Goal: Task Accomplishment & Management: Use online tool/utility

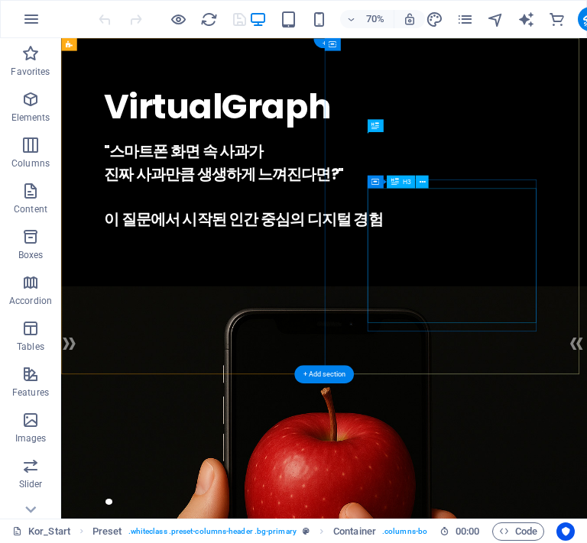
click at [545, 282] on div ""스마트폰 화면 속 사과가 진짜 사과만큼 생생하게 느껴진다면?" 이 질문에서 시작된 인간 중심의 디지털 경험" at bounding box center [436, 249] width 629 height 128
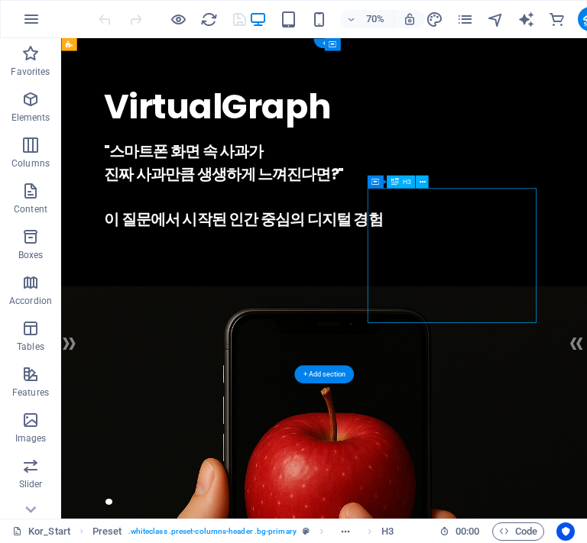
click at [545, 282] on div ""스마트폰 화면 속 사과가 진짜 사과만큼 생생하게 느껴진다면?" 이 질문에서 시작된 인간 중심의 디지털 경험" at bounding box center [436, 249] width 629 height 128
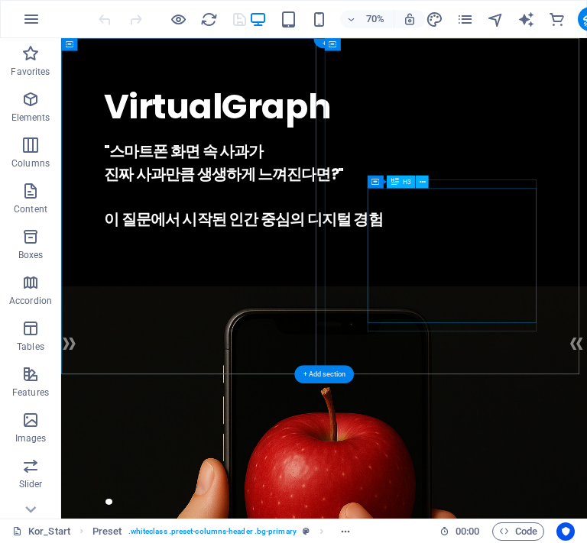
click at [614, 301] on div ""스마트폰 화면 속 사과가 진짜 사과만큼 생생하게 느껴진다면?" 이 질문에서 시작된 인간 중심의 디지털 경험" at bounding box center [436, 249] width 629 height 128
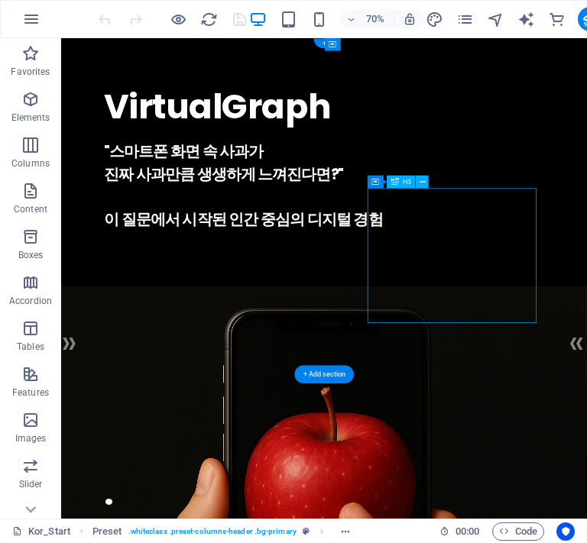
click at [607, 313] on div ""스마트폰 화면 속 사과가 진짜 사과만큼 생생하게 느껴진다면?" 이 질문에서 시작된 인간 중심의 디지털 경험" at bounding box center [436, 249] width 629 height 128
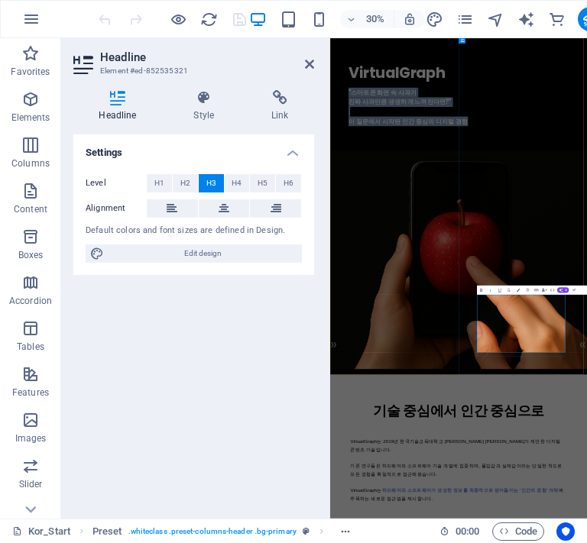
drag, startPoint x: 927, startPoint y: 971, endPoint x: 625, endPoint y: 839, distance: 329.4
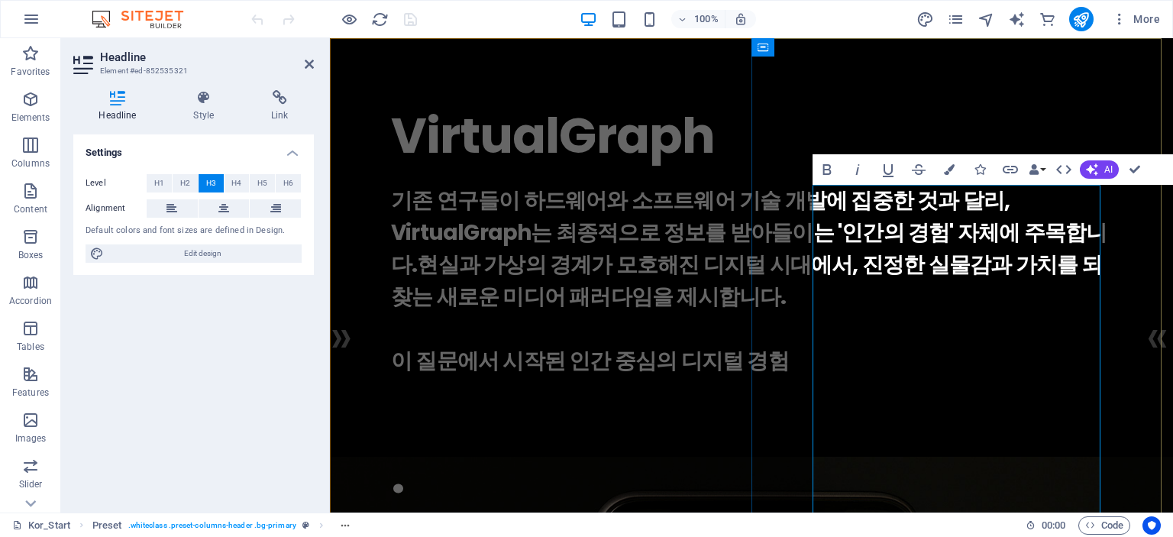
click at [922, 256] on h3 "​기존 연구들이 하드웨어와 소프트웨어 기술 개발에 집중한 것과 달리, VirtualGraph는 최종적으로 정보를 받아들이는 '인간의 경험' 자…" at bounding box center [751, 281] width 721 height 193
click at [1138, 264] on div "VirtualGraph . ​기존 연구들이 하드웨어와 소프트웨어 기술 개발에 집중한 것과 달리, VirtualGraph는 최종적으로 정보를 받…" at bounding box center [751, 244] width 843 height 413
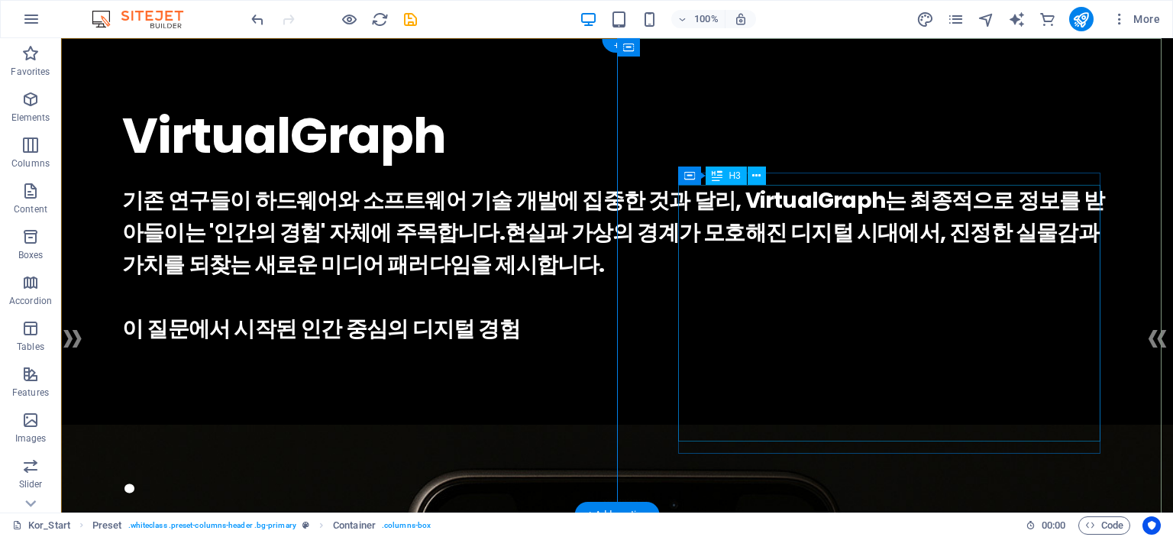
click at [949, 264] on div "기존 연구들이 하드웨어와 소프트웨어 기술 개발에 집중한 것과 달리, VirtualGraph는 최종적으로 정보를 받아들이는 '인간의 경험' 자체…" at bounding box center [617, 265] width 990 height 160
click at [909, 266] on div "기존 연구들이 하드웨어와 소프트웨어 기술 개발에 집중한 것과 달리, VirtualGraph는 최종적으로 정보를 받아들이는 '인간의 경험' 자체…" at bounding box center [617, 265] width 990 height 160
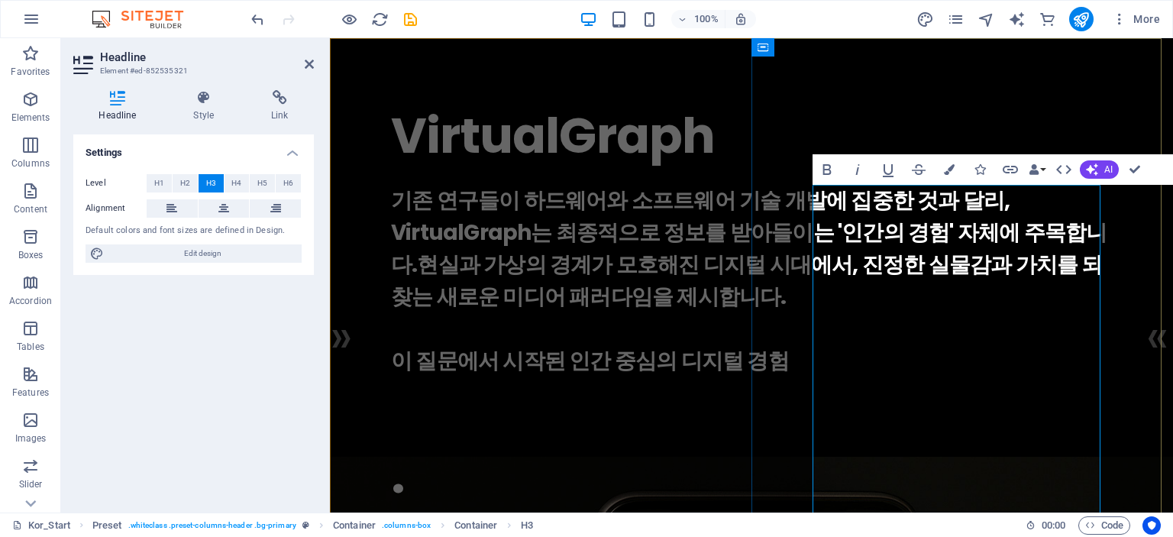
click at [953, 346] on h3 "기존 연구들이 하드웨어와 소프트웨어 기술 개발에 집중한 것과 달리, VirtualGraph는 최종적으로 정보를 받아들이는 '인간의 경험' 자체…" at bounding box center [751, 281] width 721 height 193
click at [1060, 245] on h3 "기존 연구들이 하드웨어와 소프트웨어 기술 개발에 집중한 것과 달리, VirtualGraph는 최종적으로 정보를 받아들이는 '인간의 경험' 자체…" at bounding box center [751, 281] width 721 height 193
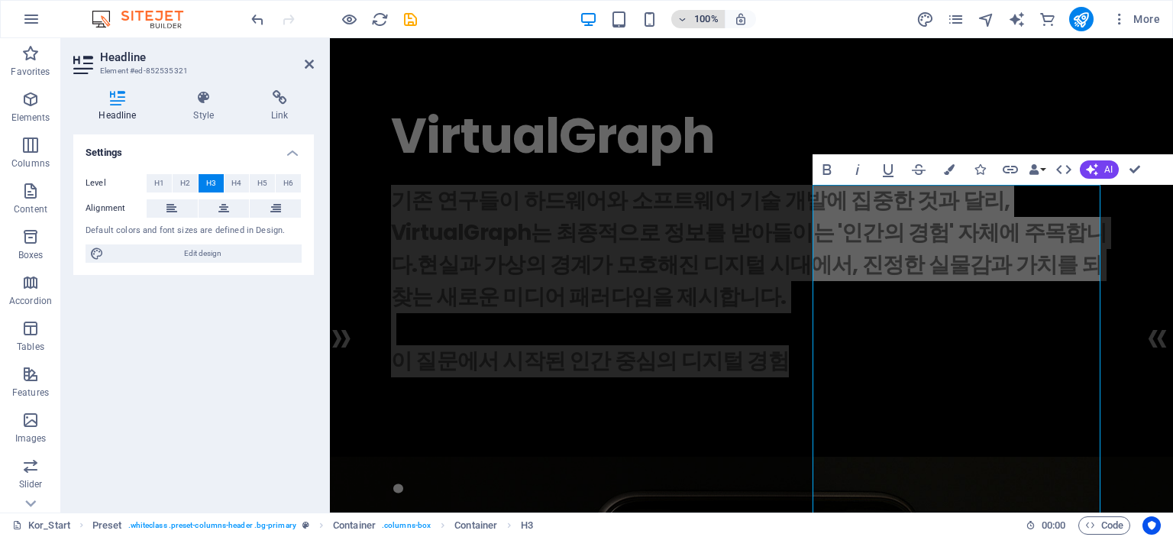
click at [677, 19] on button "100%" at bounding box center [698, 19] width 54 height 18
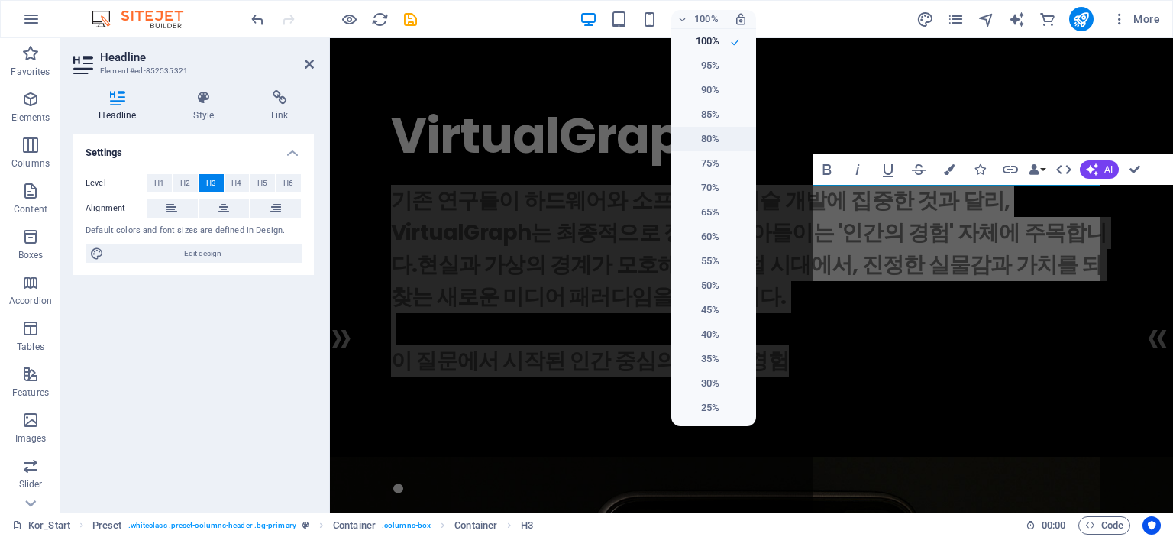
click at [705, 144] on h6 "80%" at bounding box center [700, 139] width 39 height 18
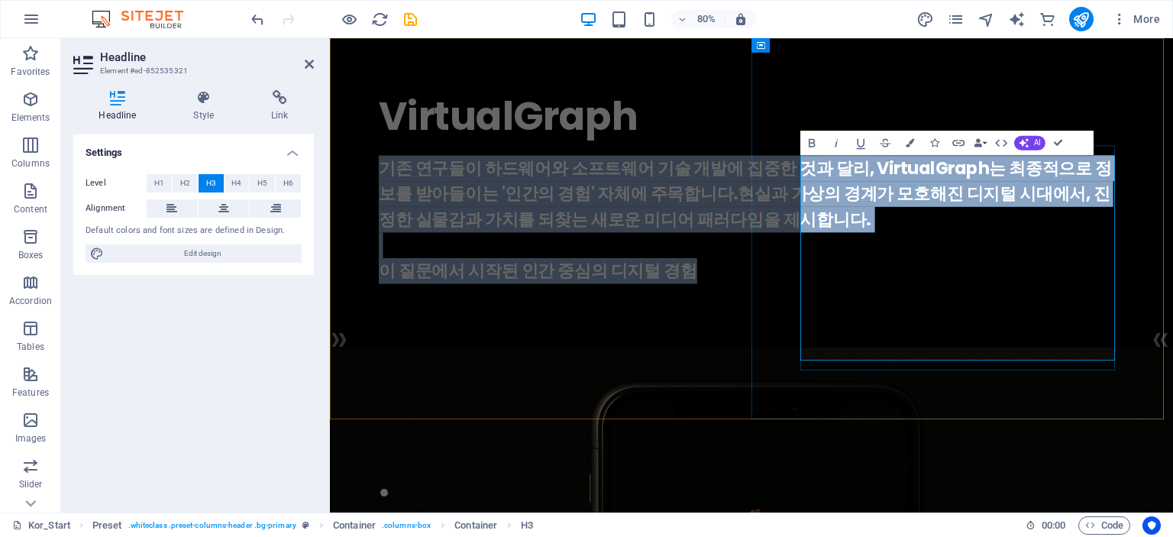
click at [1068, 345] on h3 "기존 연구들이 하드웨어와 소프트웨어 기술 개발에 집중한 것과 달리, VirtualGraph는 최종적으로 정보를 받아들이는 '인간의 경험' 자체…" at bounding box center [857, 265] width 932 height 160
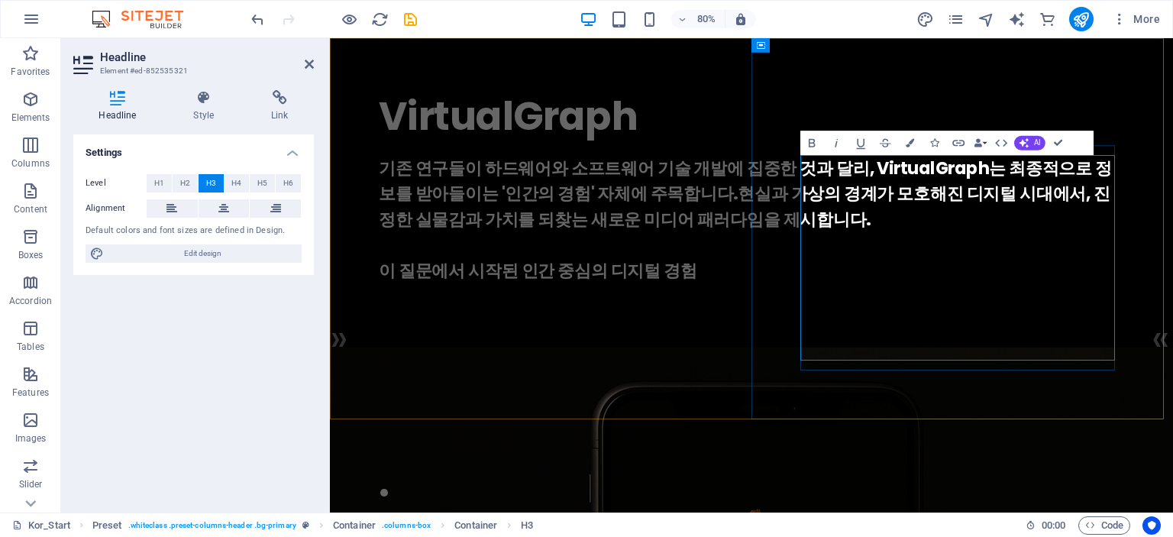
click at [1068, 345] on h3 "기존 연구들이 하드웨어와 소프트웨어 기술 개발에 집중한 것과 달리, VirtualGraph는 최종적으로 정보를 받아들이는 '인간의 경험' 자체…" at bounding box center [857, 265] width 932 height 160
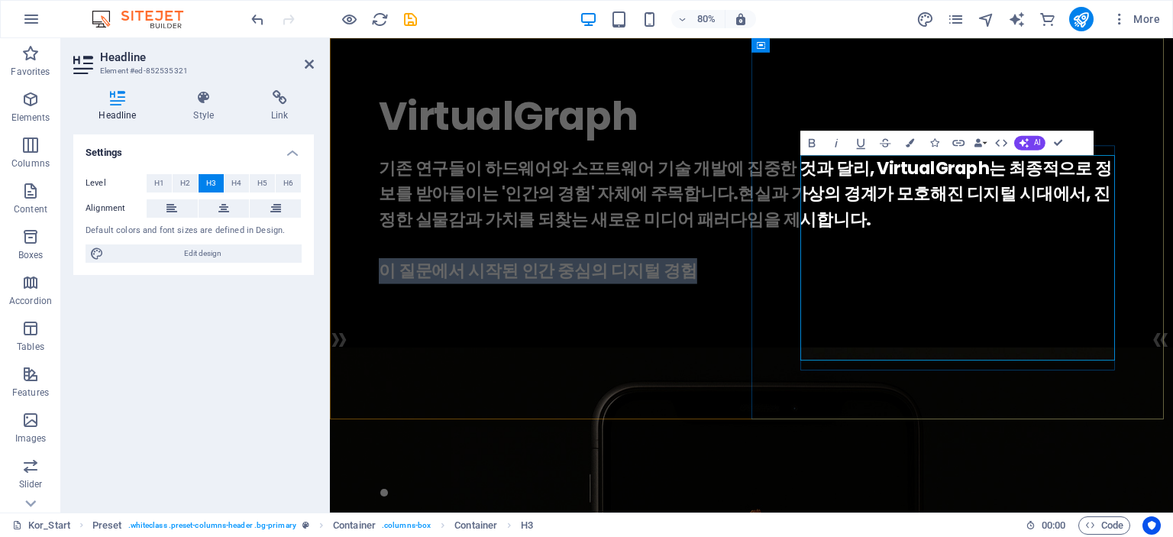
click at [1068, 345] on h3 "기존 연구들이 하드웨어와 소프트웨어 기술 개발에 집중한 것과 달리, VirtualGraph는 최종적으로 정보를 받아들이는 '인간의 경험' 자체…" at bounding box center [857, 265] width 932 height 160
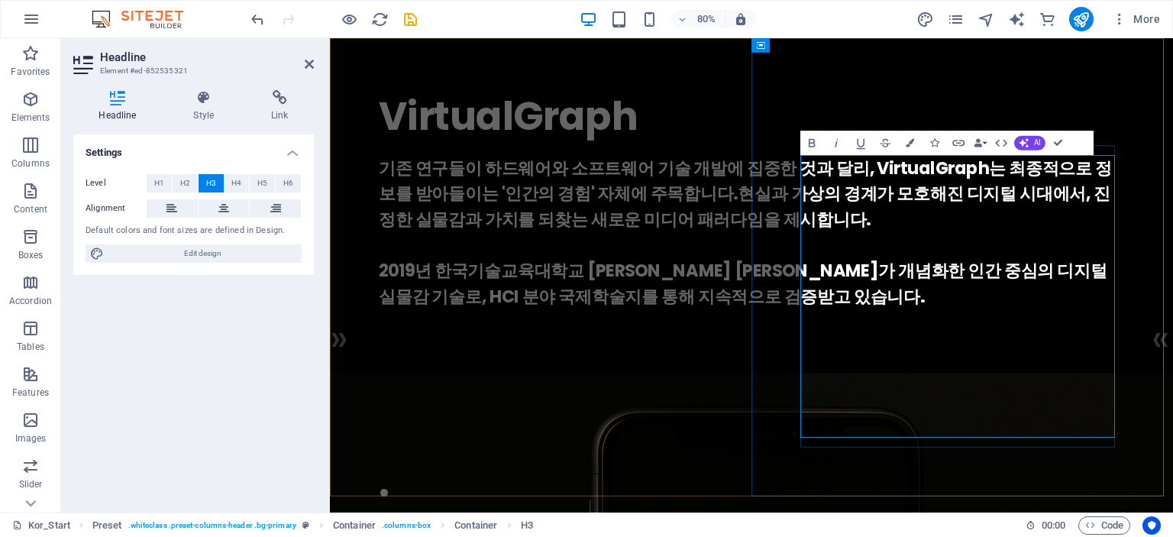
click at [1157, 377] on h3 "기존 연구들이 하드웨어와 소프트웨어 기술 개발에 집중한 것과 달리, VirtualGraph는 최종적으로 정보를 받아들이는 '인간의 경험' 자체…" at bounding box center [857, 281] width 932 height 193
click at [1173, 302] on h3 "기존 연구들이 하드웨어와 소프트웨어 기술 개발에 집중한 것과 달리, VirtualGraph는 최종적으로 정보를 받아들이는 '인간의 경험' 자체…" at bounding box center [857, 281] width 932 height 193
click at [1173, 144] on div "VirtualGraph . 기존 연구들이 하드웨어와 소프트웨어 기술 개발에 집중한 것과 달리, VirtualGraph는 최종적으로 정보를 받아…" at bounding box center [857, 244] width 1054 height 413
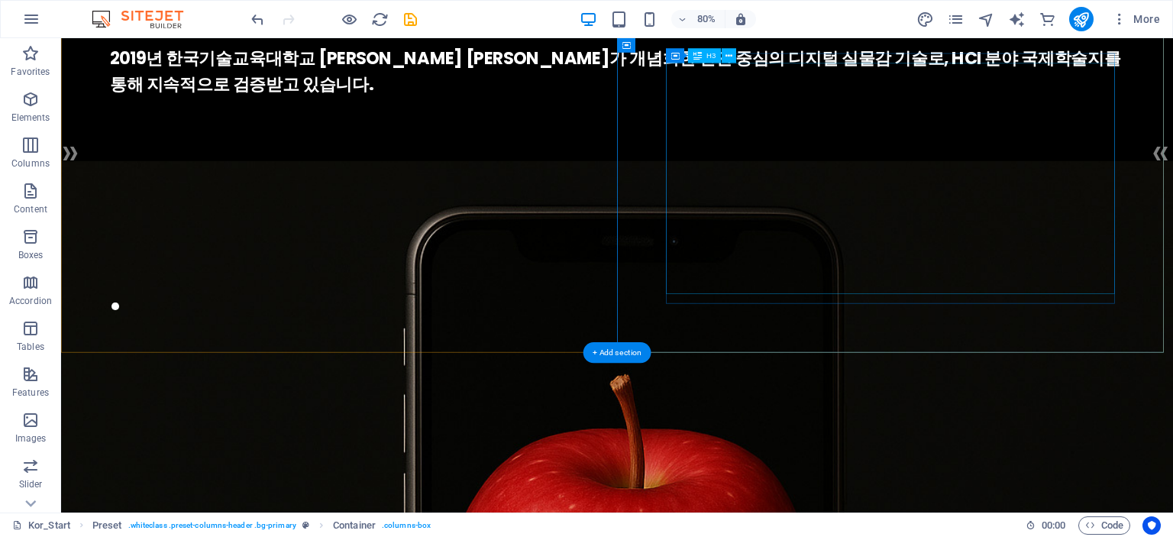
scroll to position [306, 0]
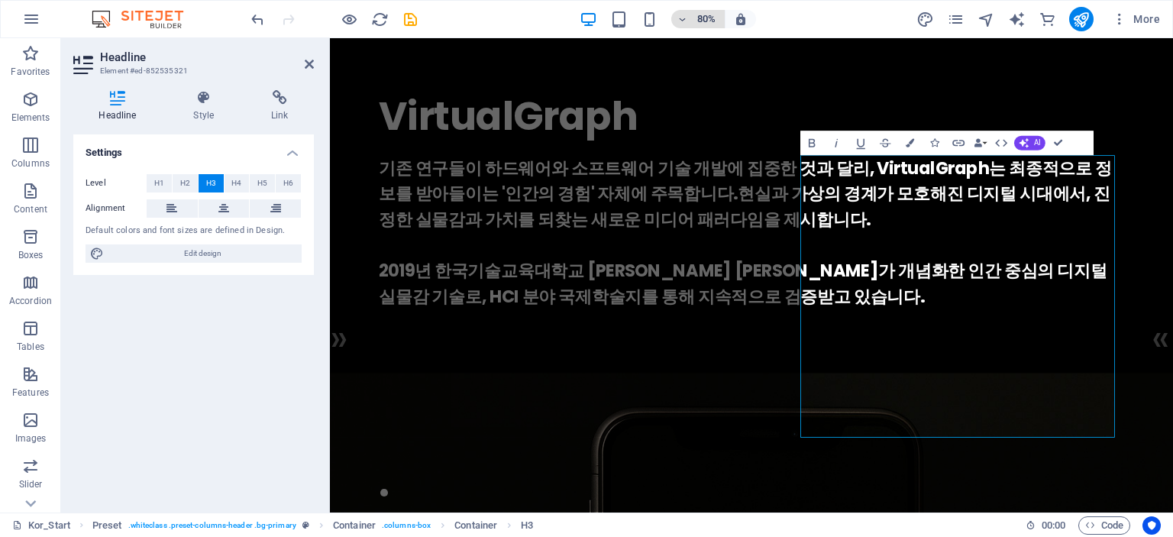
click at [718, 21] on h6 "80%" at bounding box center [706, 19] width 24 height 18
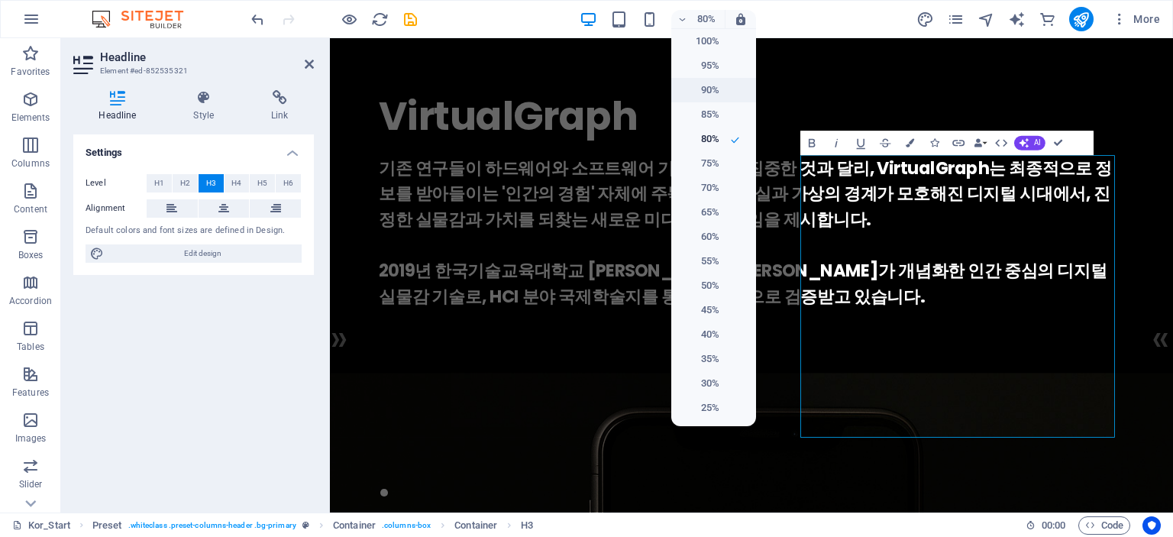
click at [712, 91] on h6 "90%" at bounding box center [700, 90] width 39 height 18
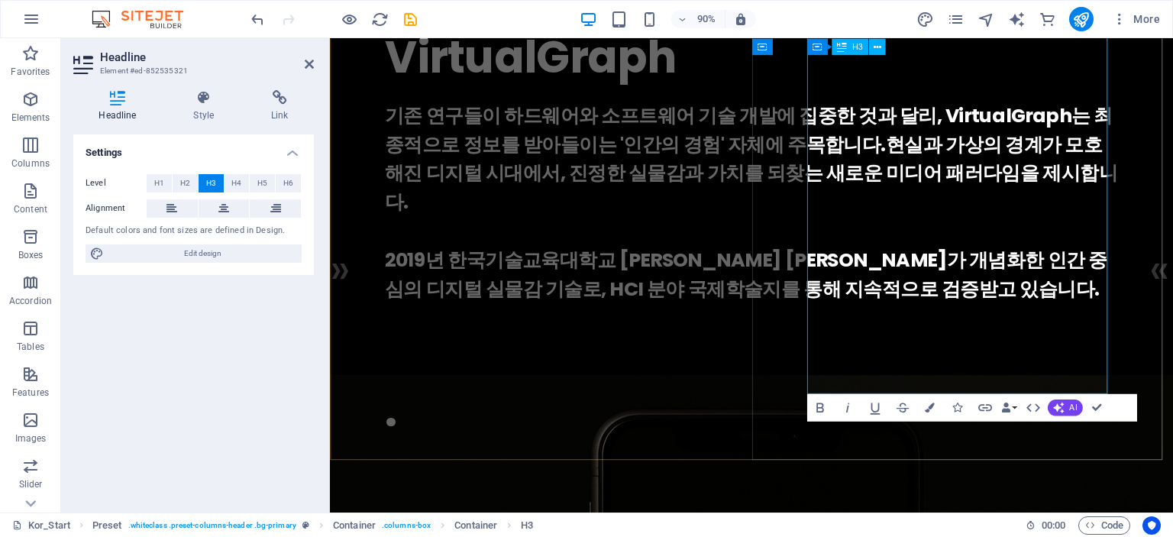
scroll to position [76, 0]
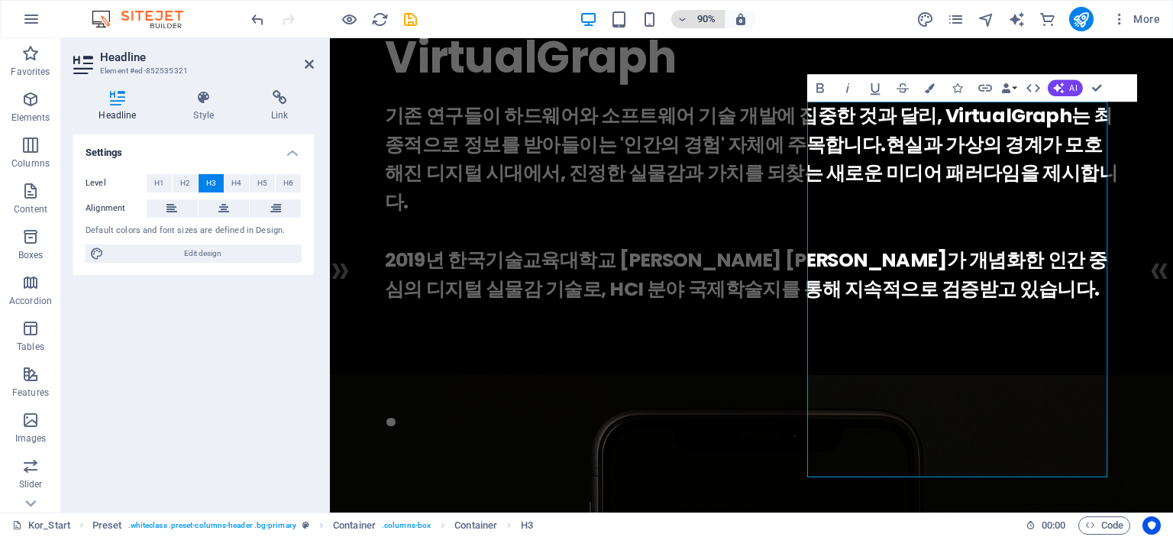
click at [720, 19] on button "90%" at bounding box center [698, 19] width 54 height 18
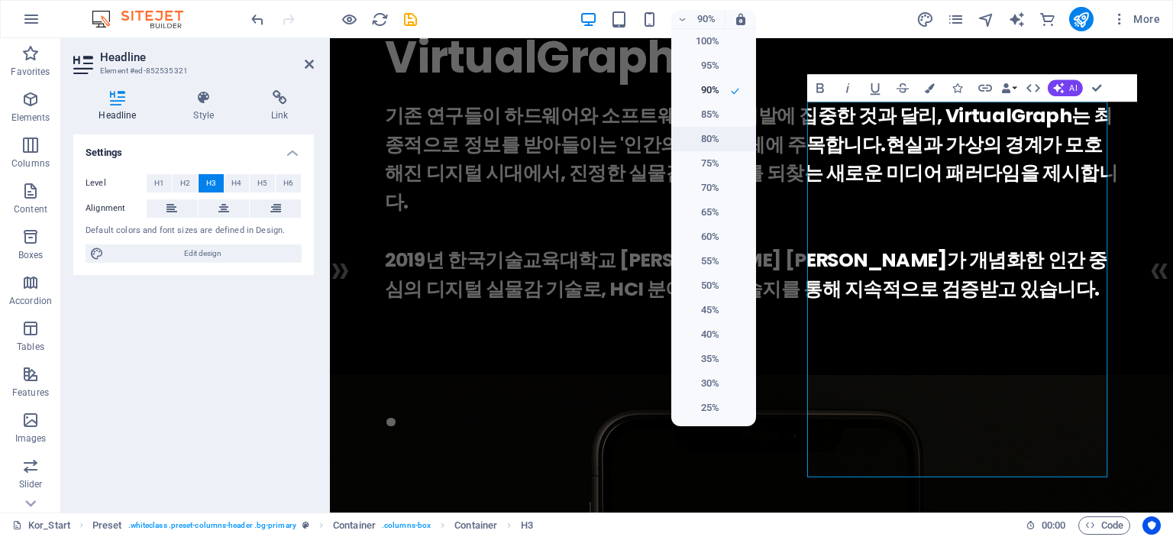
click at [717, 140] on h6 "80%" at bounding box center [700, 139] width 39 height 18
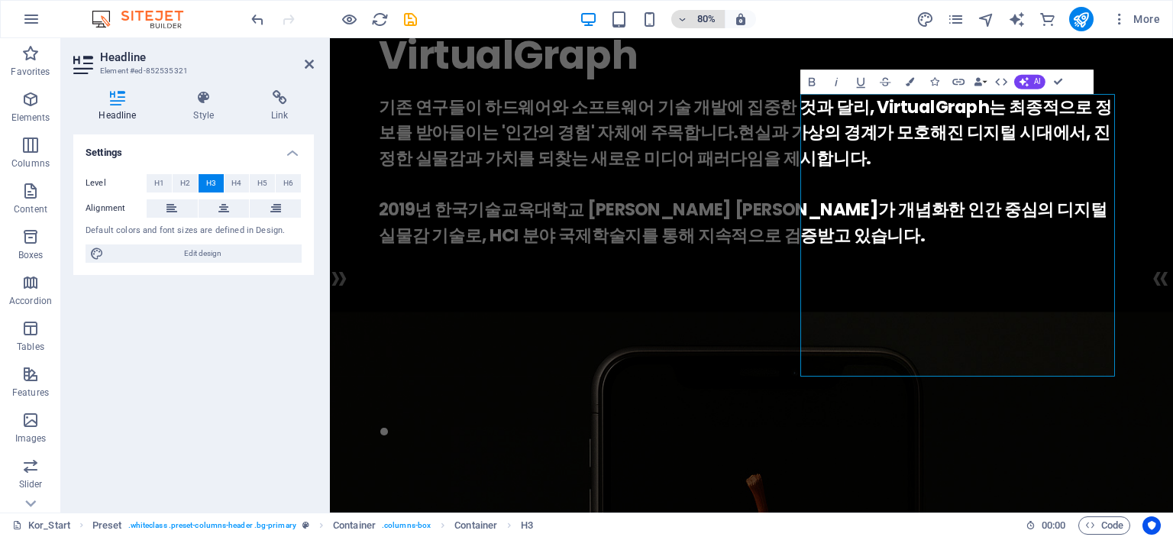
click at [707, 24] on h6 "80%" at bounding box center [706, 19] width 24 height 18
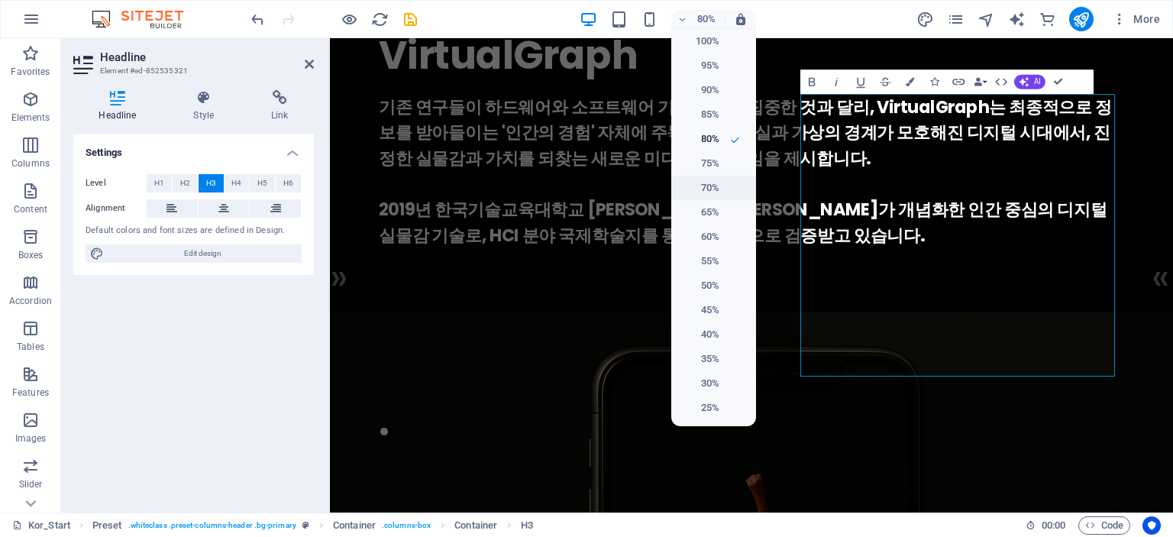
click at [712, 183] on h6 "70%" at bounding box center [700, 188] width 39 height 18
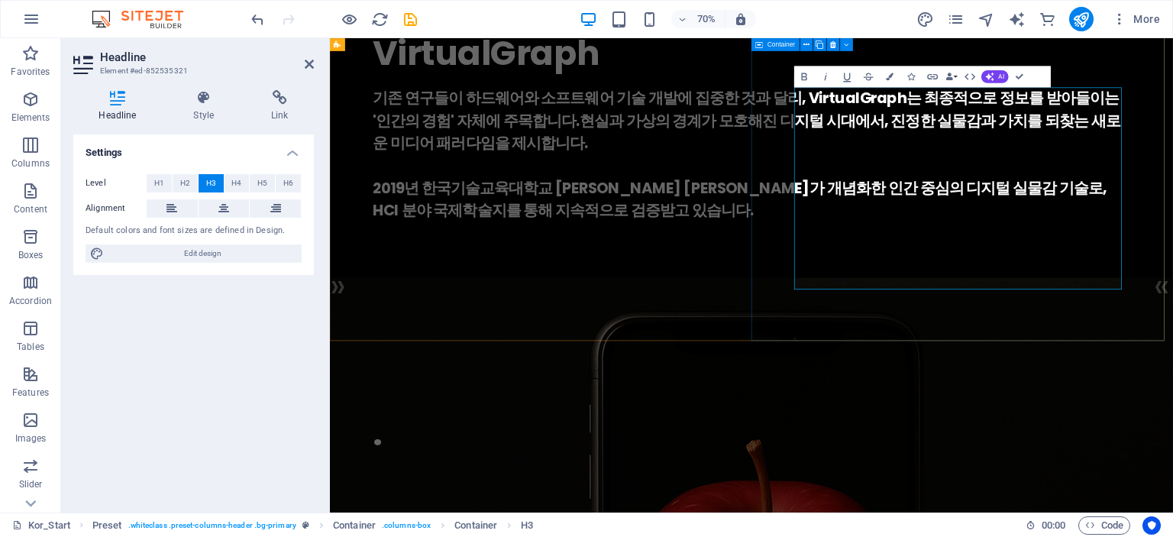
click at [966, 247] on div "VirtualGraph . 기존 연구들이 하드웨어와 소프트웨어 기술 개발에 집중한 것과 달리, VirtualGraph는 최종적으로 정보를 받아…" at bounding box center [932, 168] width 1205 height 413
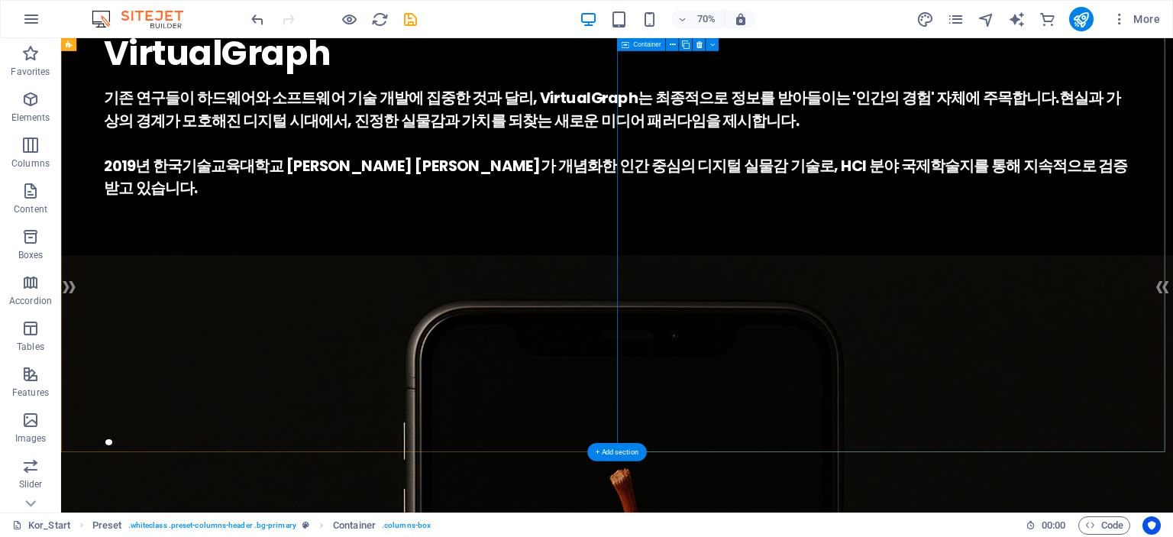
click at [1173, 233] on div "VirtualGraph . 기존 연구들이 하드웨어와 소프트웨어 기술 개발에 집중한 것과 달리, VirtualGraph는 최종적으로 정보를 받아…" at bounding box center [855, 152] width 1589 height 380
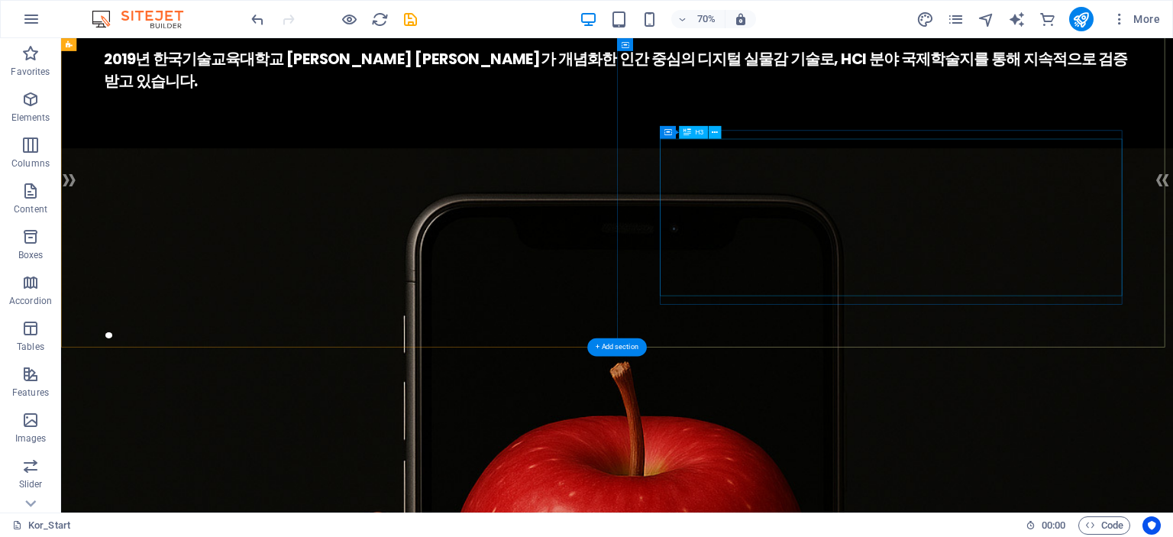
scroll to position [0, 0]
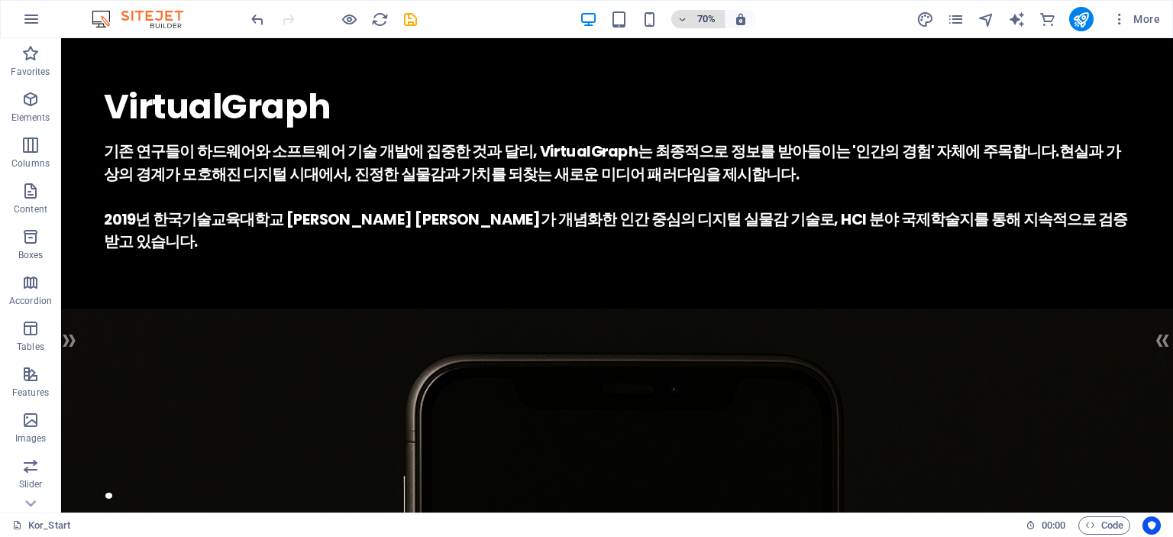
click at [714, 11] on h6 "70%" at bounding box center [706, 19] width 24 height 18
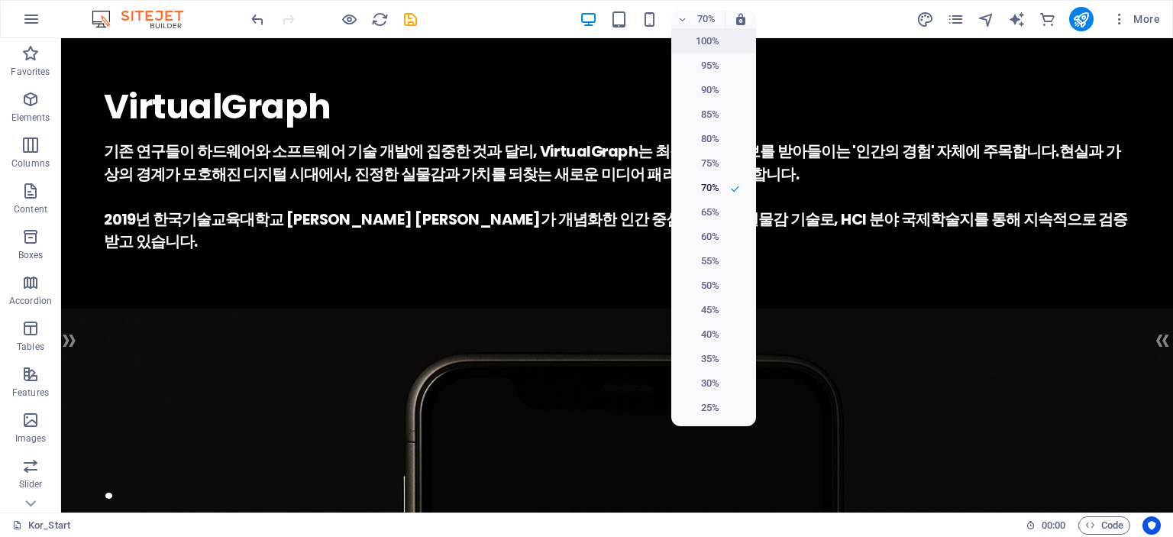
click at [706, 42] on h6 "100%" at bounding box center [700, 41] width 39 height 18
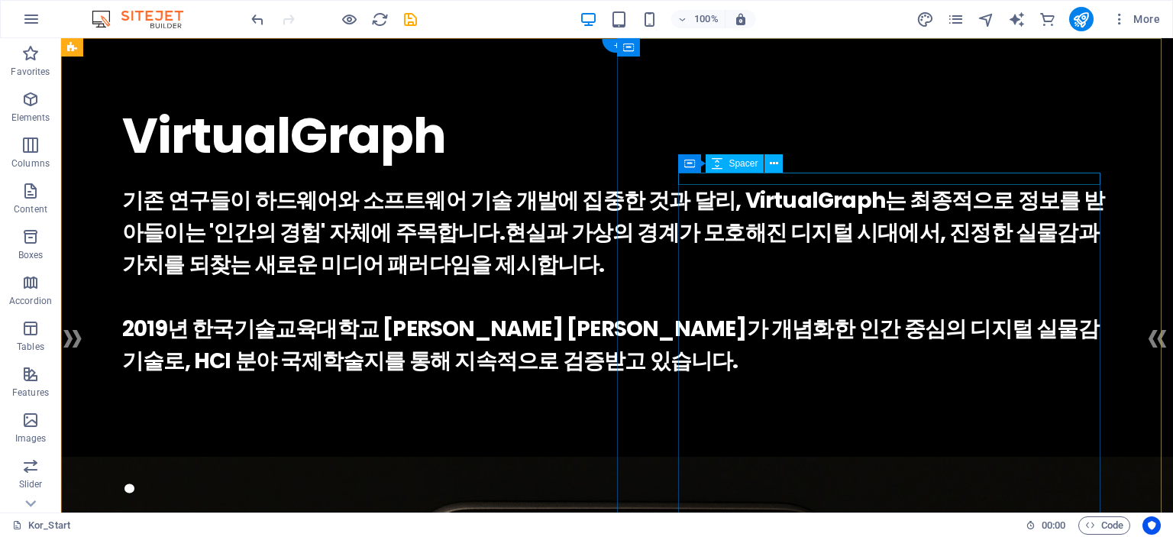
click at [854, 182] on div at bounding box center [617, 179] width 990 height 12
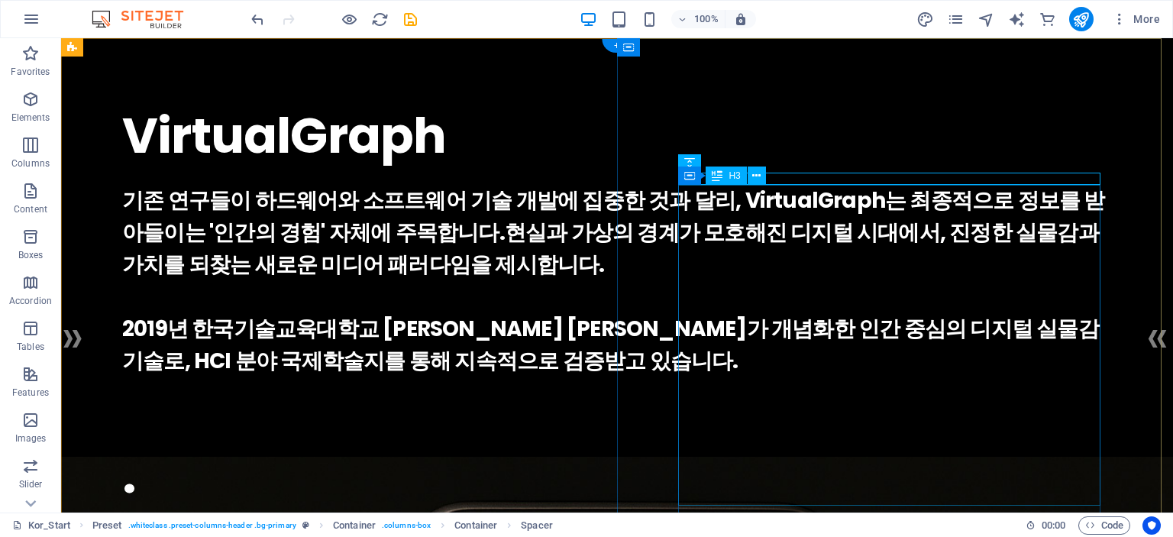
click at [857, 219] on div "기존 연구들이 하드웨어와 소프트웨어 기술 개발에 집중한 것과 달리, VirtualGraph는 최종적으로 정보를 받아들이는 '인간의 경험' 자체…" at bounding box center [617, 281] width 990 height 193
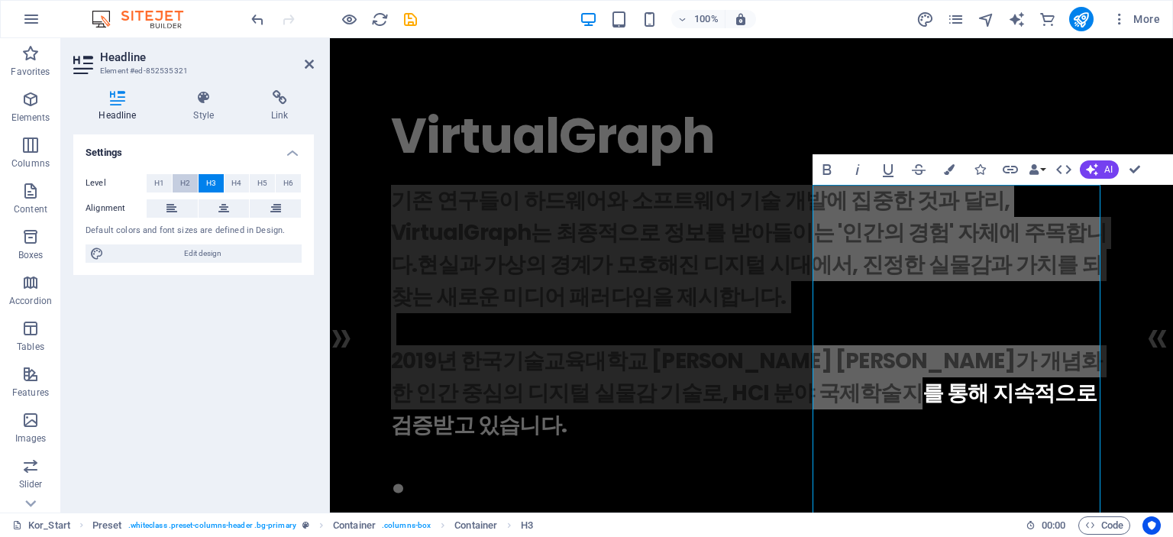
click at [189, 181] on span "H2" at bounding box center [185, 183] width 10 height 18
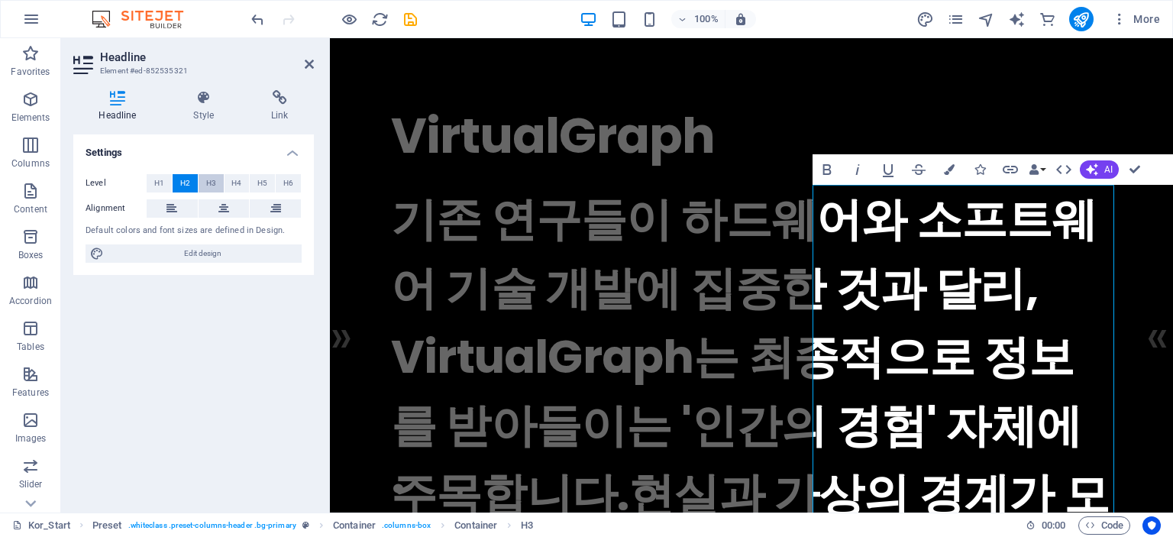
click at [211, 183] on span "H3" at bounding box center [211, 183] width 10 height 18
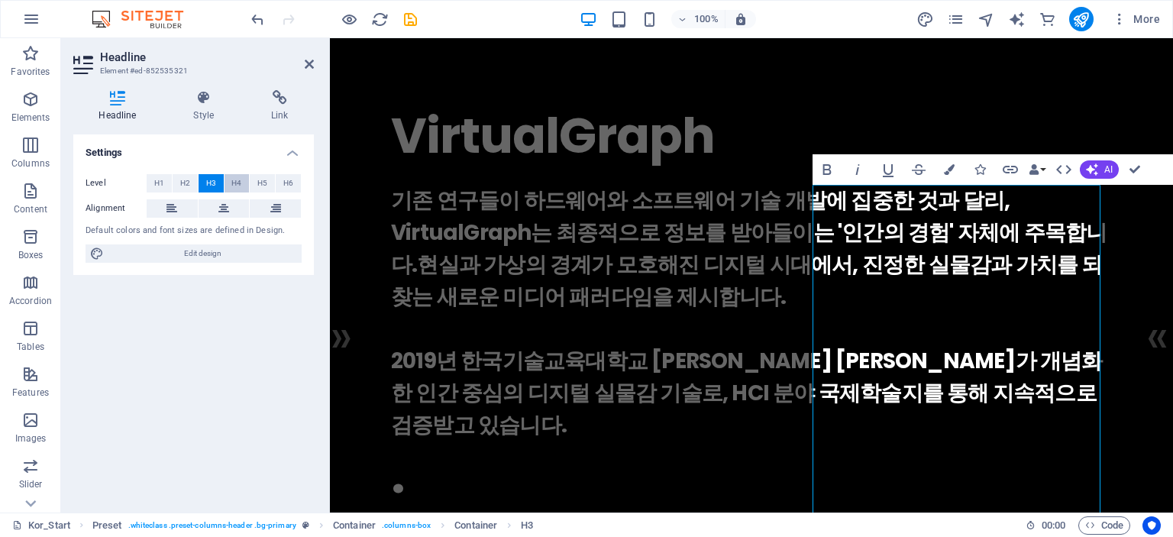
click at [241, 186] on span "H4" at bounding box center [236, 183] width 10 height 18
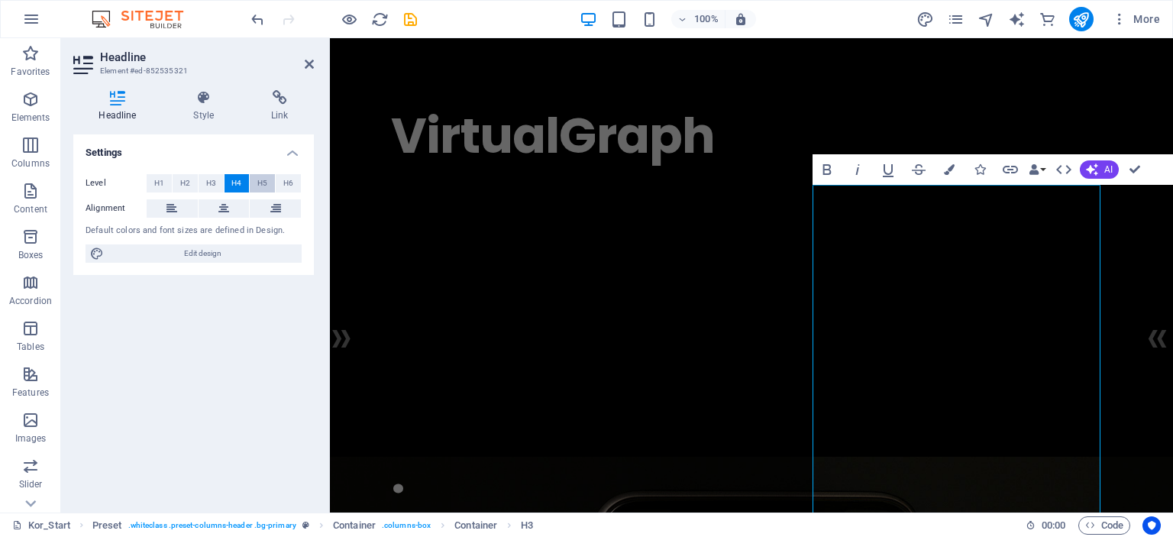
click at [262, 186] on span "H5" at bounding box center [262, 183] width 10 height 18
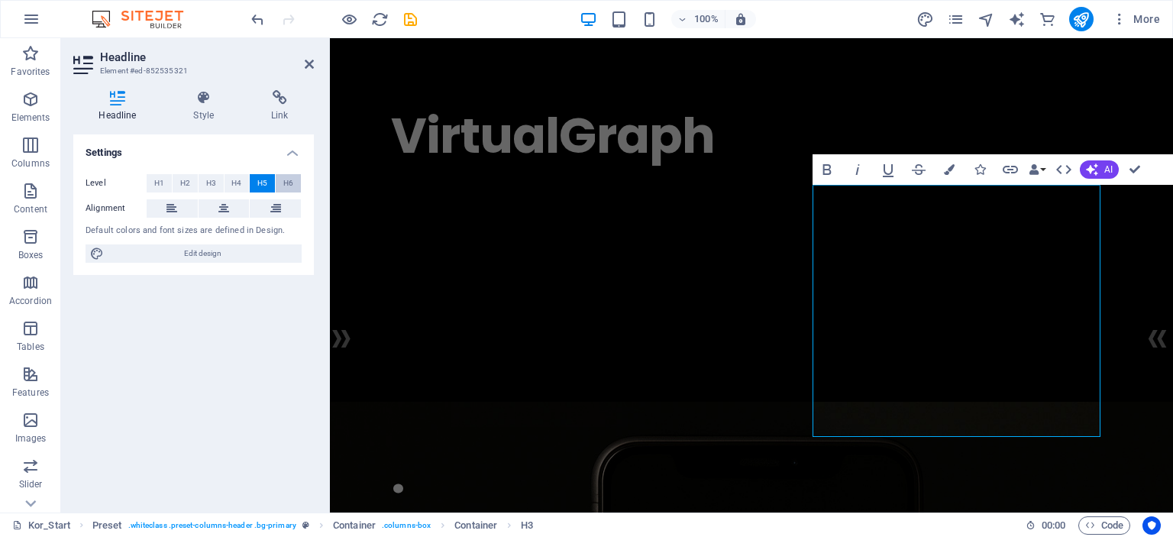
click at [294, 183] on button "H6" at bounding box center [288, 183] width 25 height 18
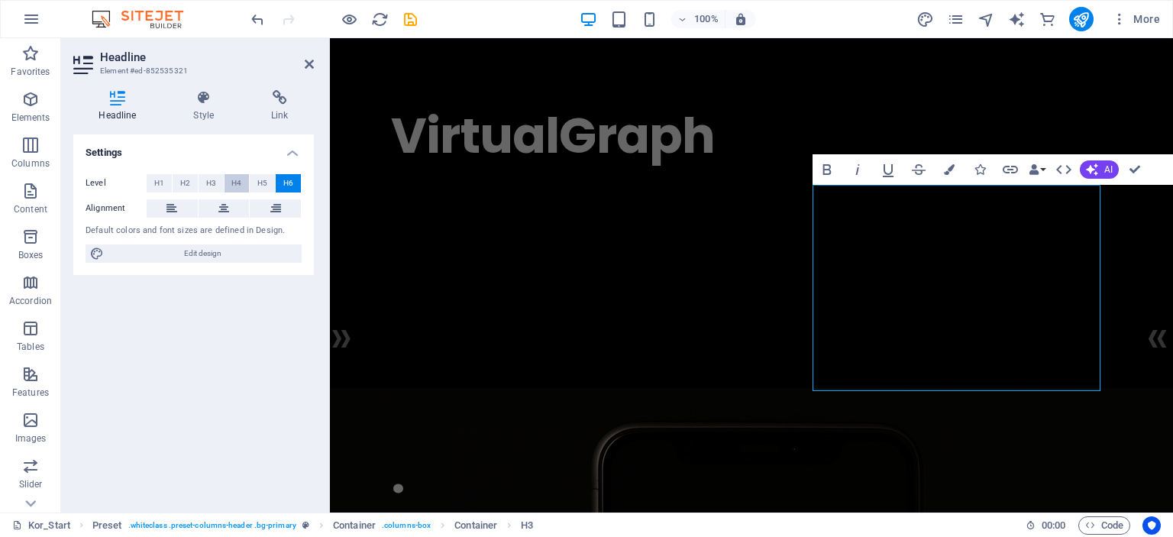
click at [226, 182] on button "H4" at bounding box center [237, 183] width 25 height 18
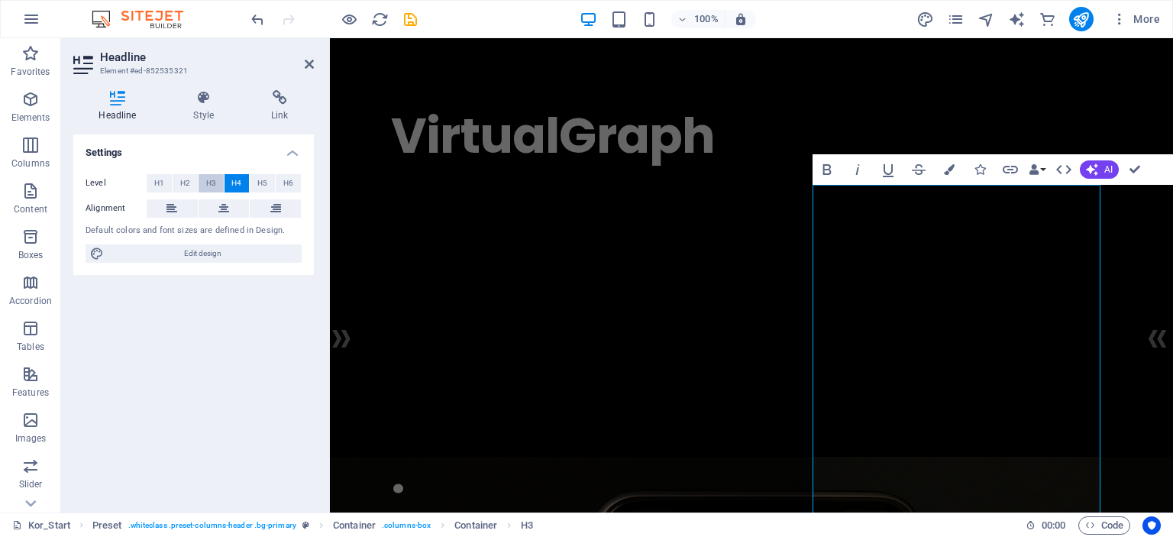
click at [219, 180] on button "H3" at bounding box center [211, 183] width 25 height 18
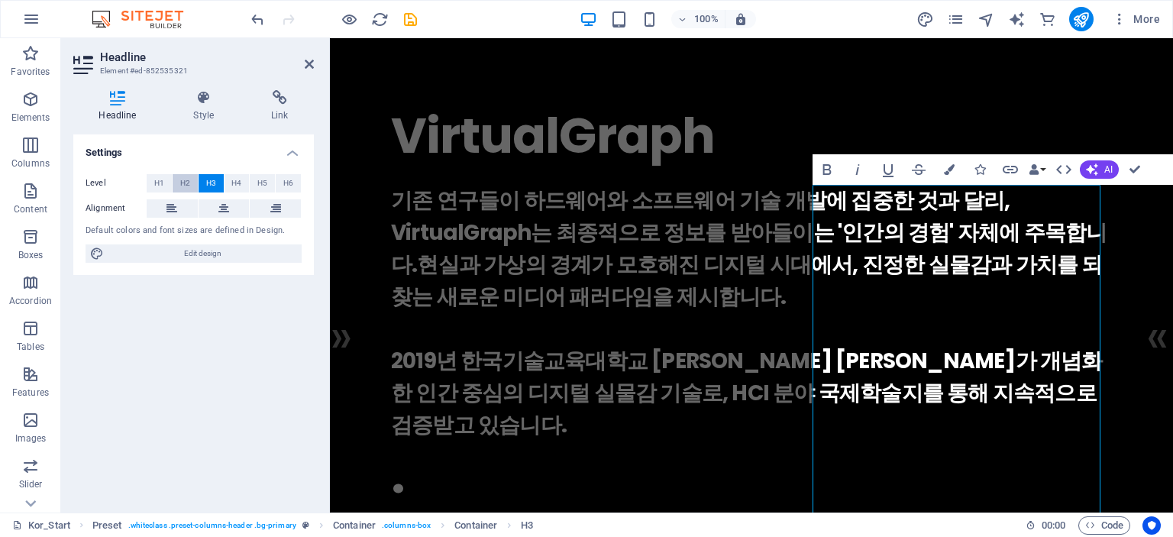
click at [187, 180] on span "H2" at bounding box center [185, 183] width 10 height 18
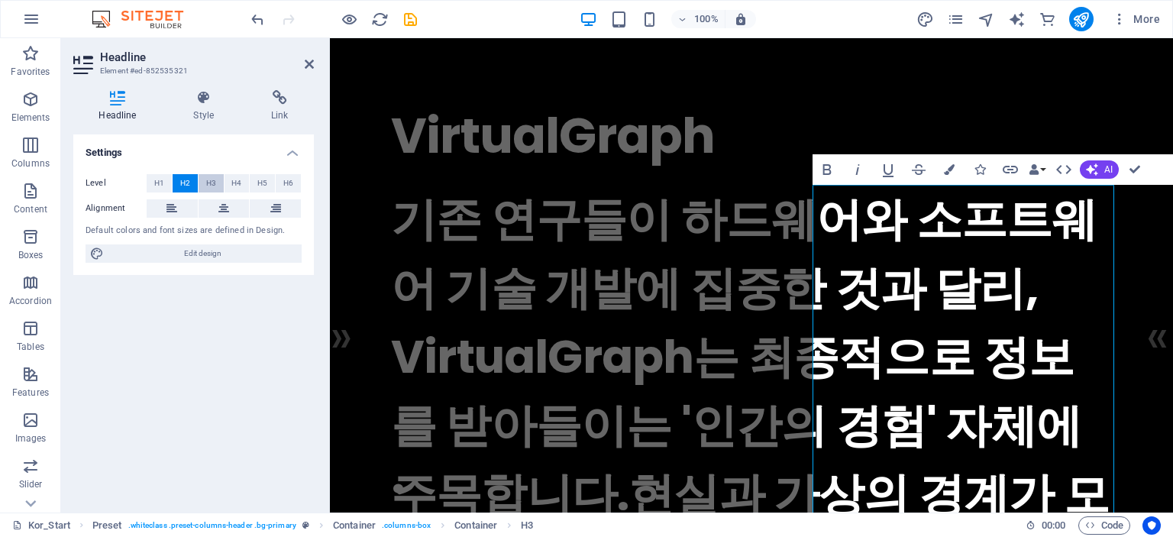
click at [218, 183] on button "H3" at bounding box center [211, 183] width 25 height 18
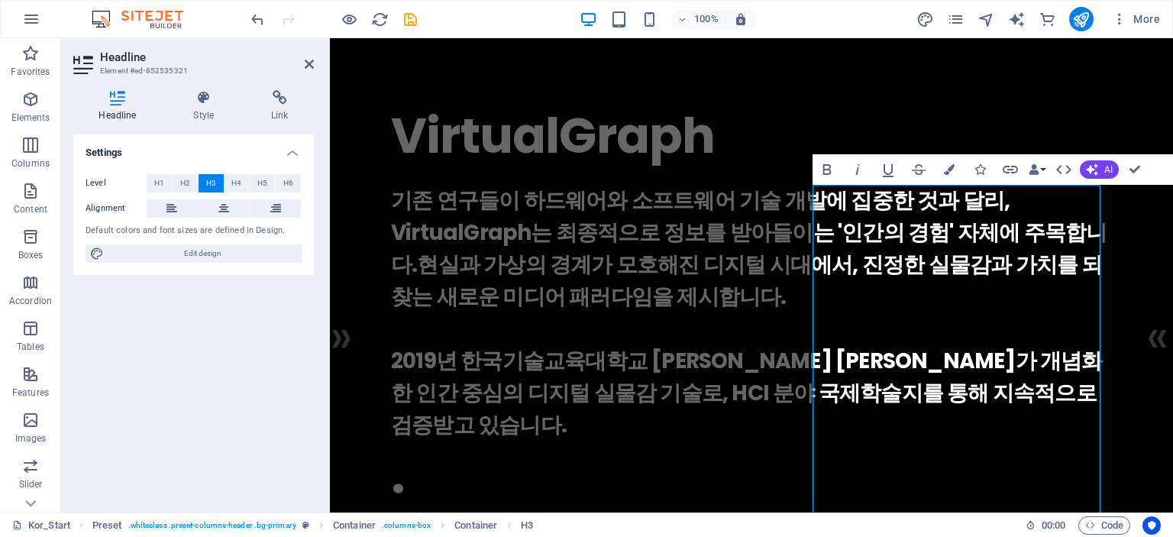
click at [217, 180] on button "H3" at bounding box center [211, 183] width 25 height 18
drag, startPoint x: 208, startPoint y: 246, endPoint x: 464, endPoint y: 134, distance: 280.2
click at [208, 246] on span "Edit design" at bounding box center [202, 253] width 189 height 18
select select "rem"
select select "400"
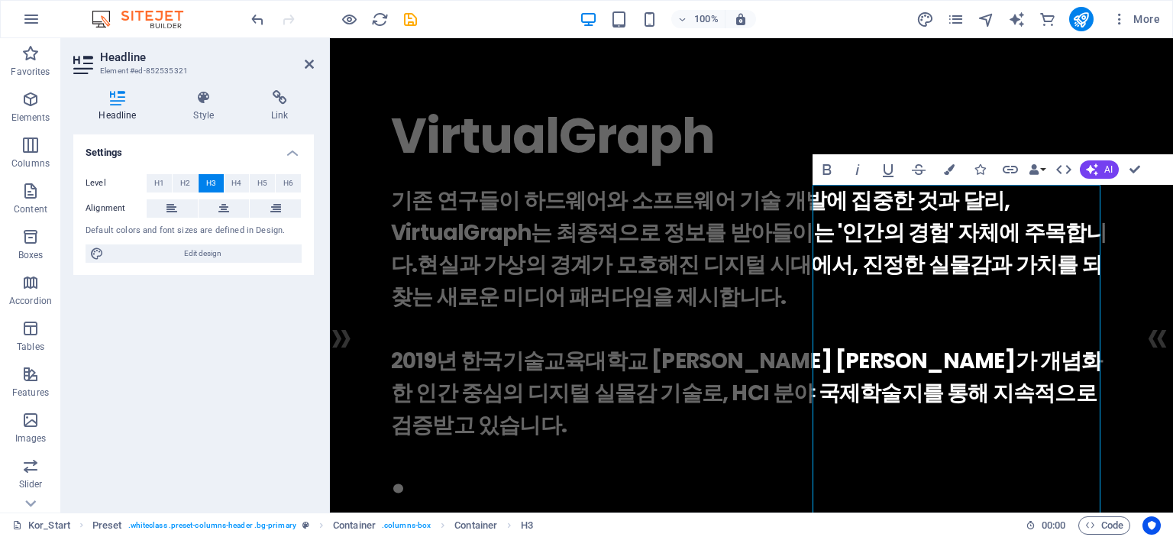
select select "px"
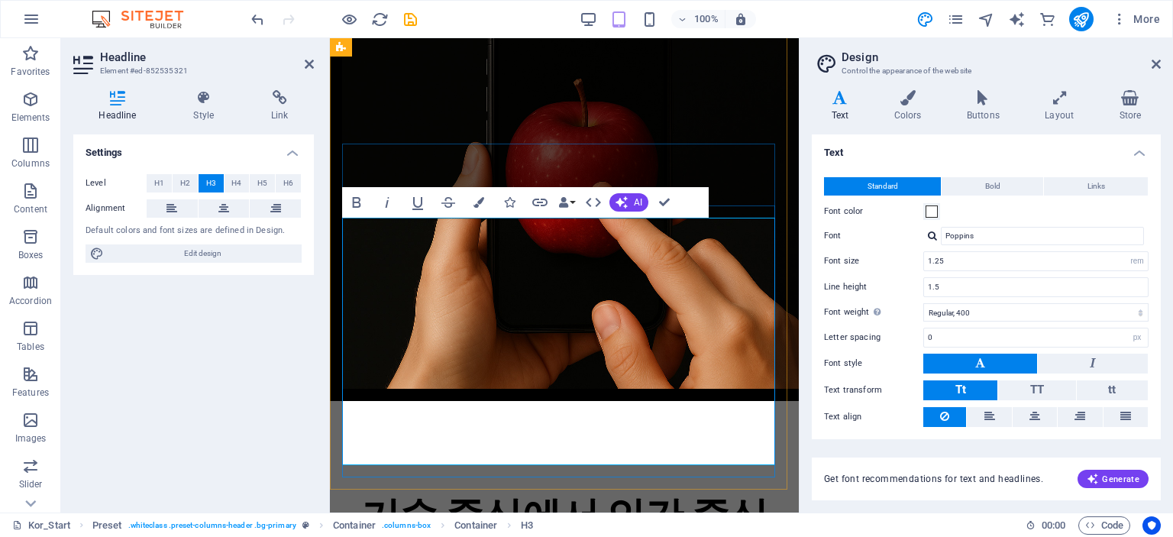
scroll to position [535, 0]
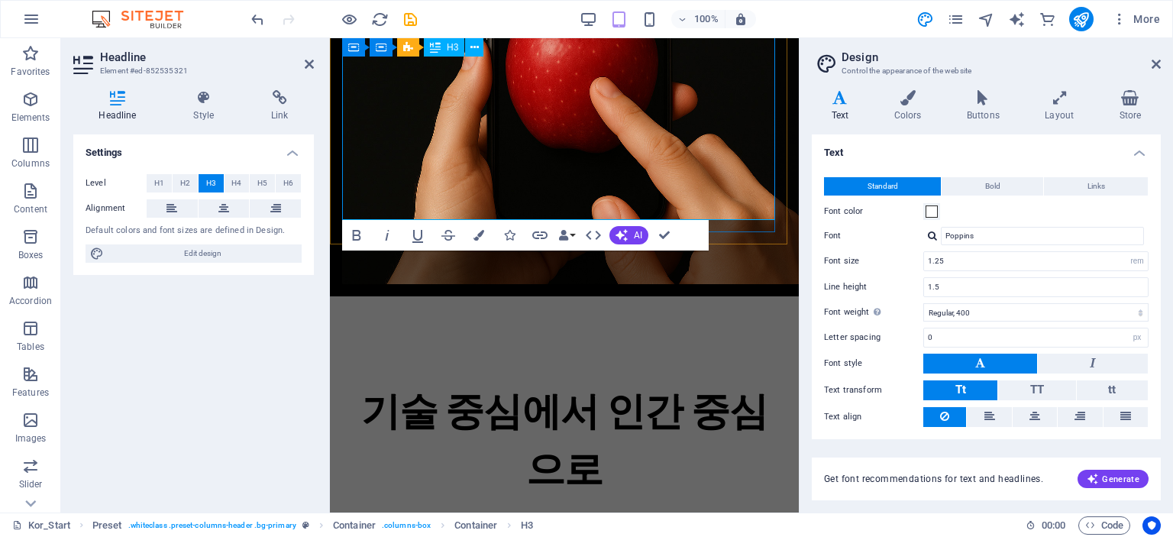
click at [1050, 258] on input "1.25" at bounding box center [1036, 261] width 224 height 18
type input "1"
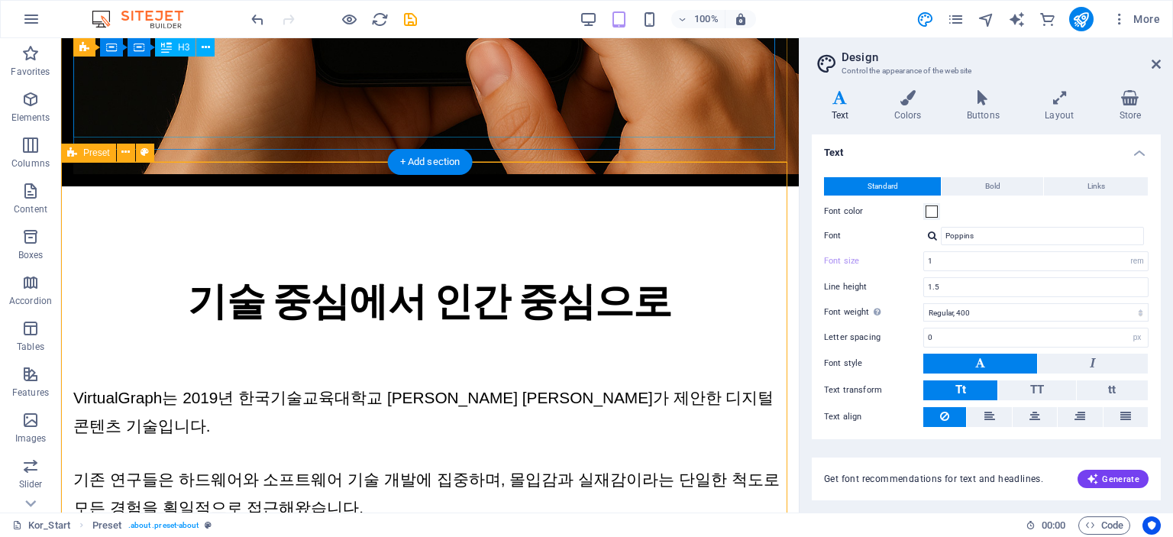
click at [721, 186] on div "기술 중심에서 인간 중심으로 VirtualGraph는 2019년 한국기술교육대학교 [PERSON_NAME] [PERSON_NAME]가 제안한 …" at bounding box center [430, 449] width 738 height 527
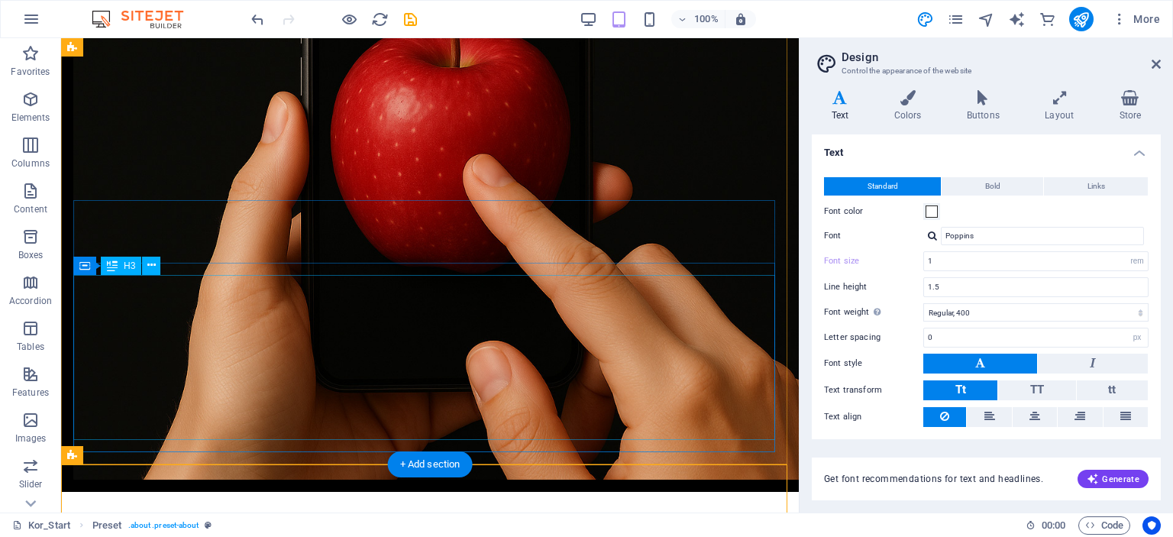
scroll to position [688, 0]
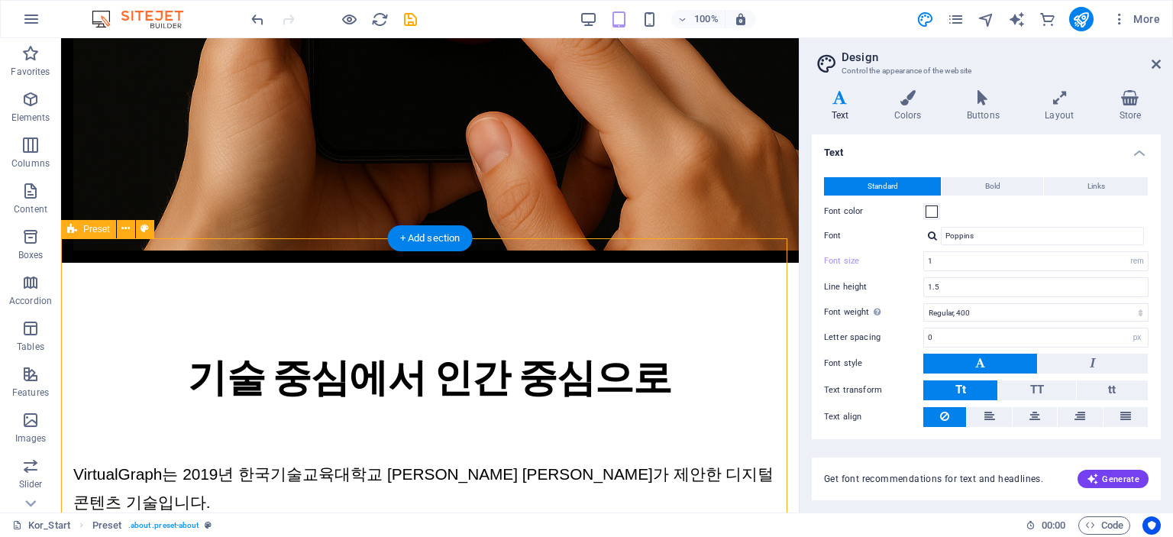
click at [677, 288] on div "기술 중심에서 인간 중심으로 VirtualGraph는 2019년 한국기술교육대학교 [PERSON_NAME] [PERSON_NAME]가 제안한 …" at bounding box center [430, 526] width 738 height 527
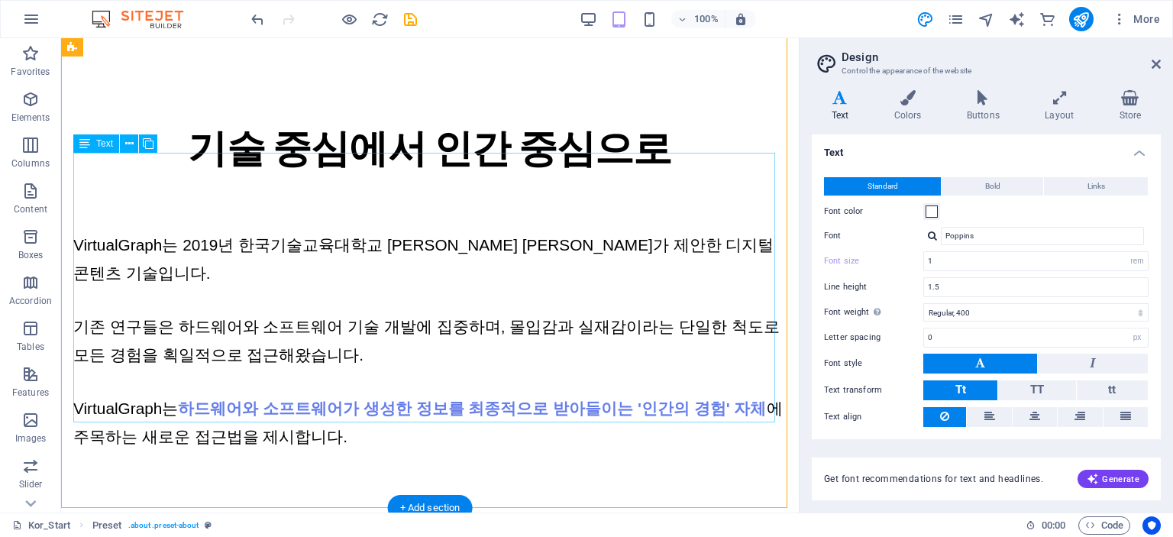
click at [607, 252] on div "VirtualGraph는 2019년 한국기술교육대학교 [PERSON_NAME] [PERSON_NAME]가 제안한 디지털 콘텐츠 기술입니다. 기…" at bounding box center [429, 313] width 713 height 273
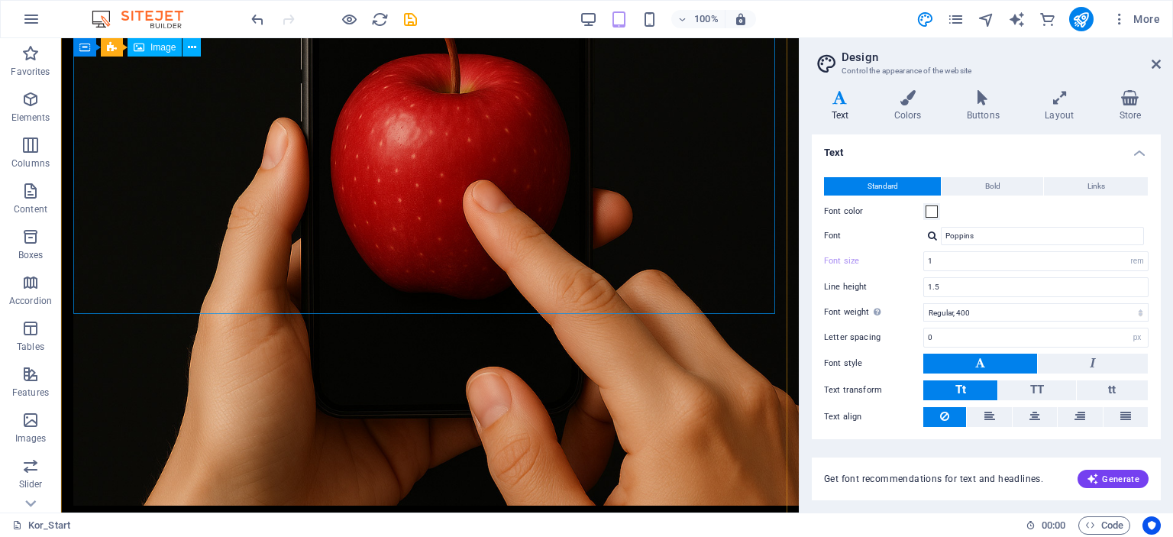
scroll to position [458, 0]
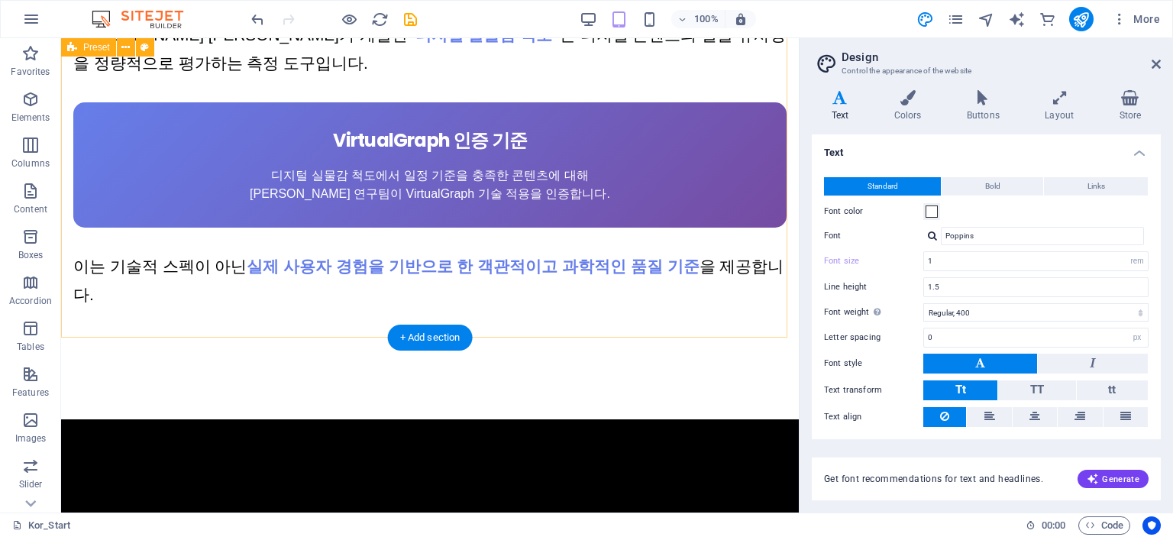
scroll to position [3056, 0]
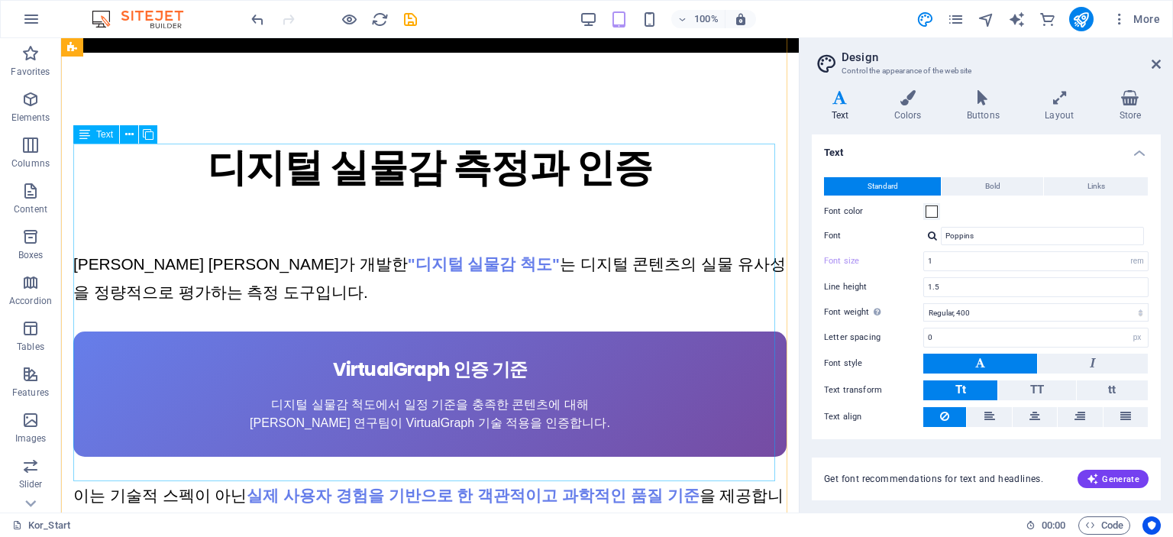
click at [568, 336] on div "[PERSON_NAME] [PERSON_NAME]가 개발한 "디지털 실물감 척도" 는 디지털 콘텐츠의 실물 유사성을 정량적으로 평가하는 측정 …" at bounding box center [429, 366] width 713 height 341
click at [590, 228] on div "[PERSON_NAME] [PERSON_NAME]가 개발한 "디지털 실물감 척도" 는 디지털 콘텐츠의 실물 유사성을 정량적으로 평가하는 측정 …" at bounding box center [429, 366] width 713 height 341
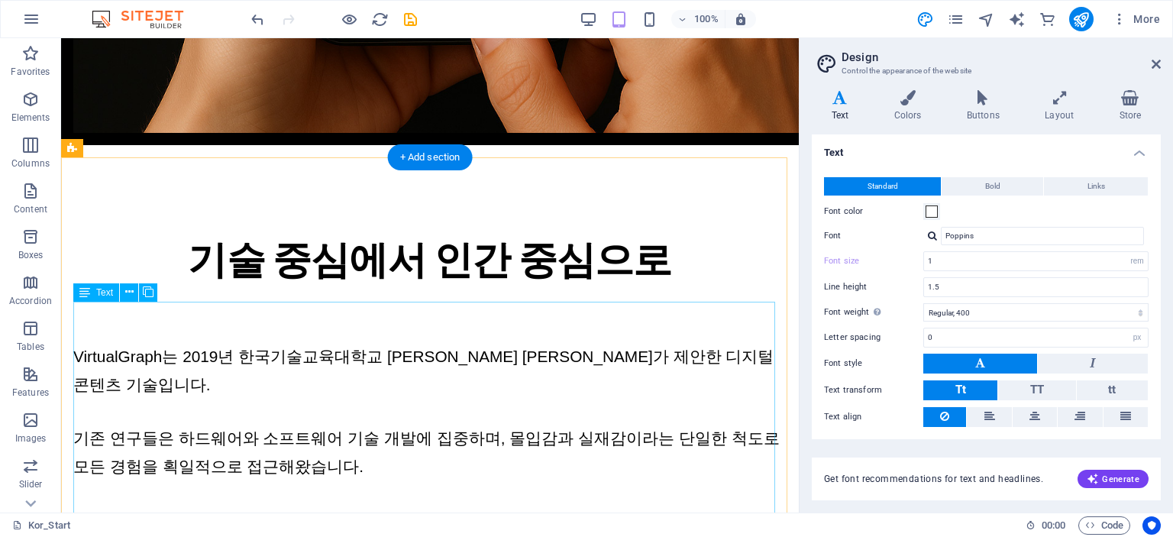
scroll to position [917, 0]
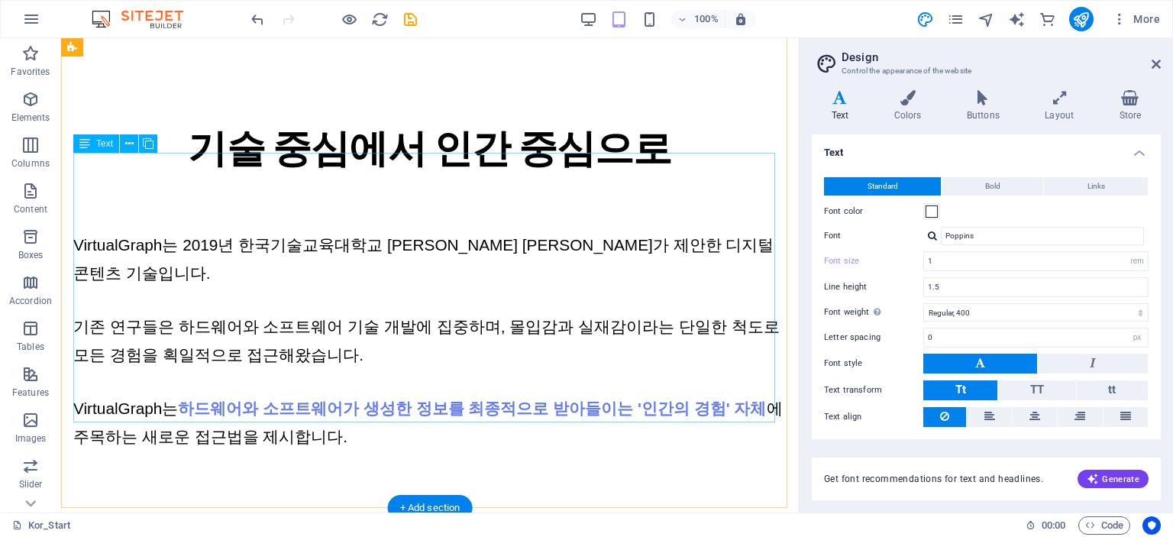
click at [639, 191] on div "VirtualGraph는 2019년 한국기술교육대학교 [PERSON_NAME] [PERSON_NAME]가 제안한 디지털 콘텐츠 기술입니다. 기…" at bounding box center [429, 313] width 713 height 273
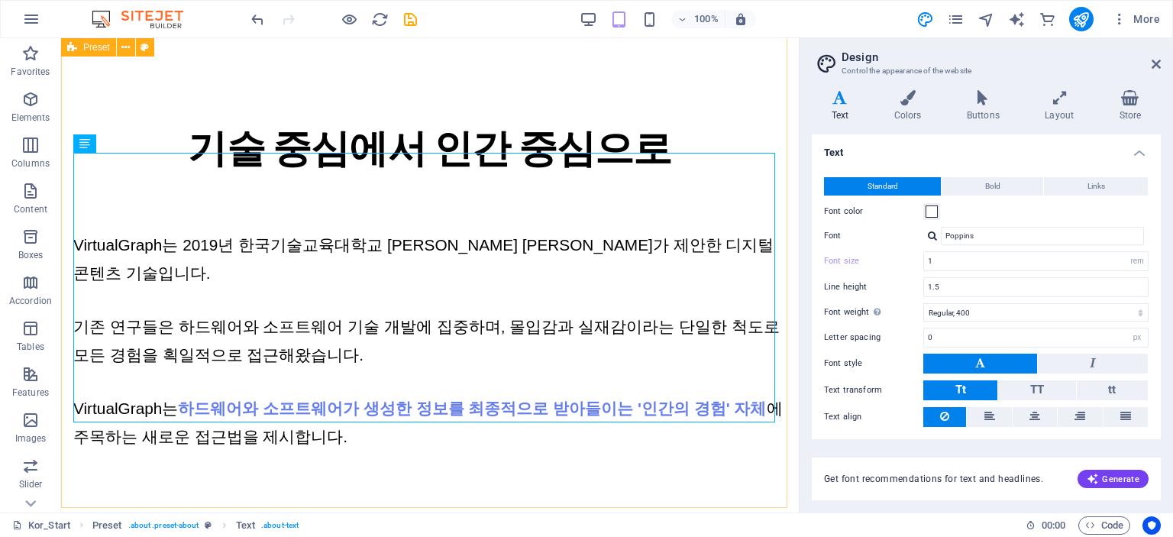
click at [108, 51] on span "Preset" at bounding box center [96, 47] width 27 height 9
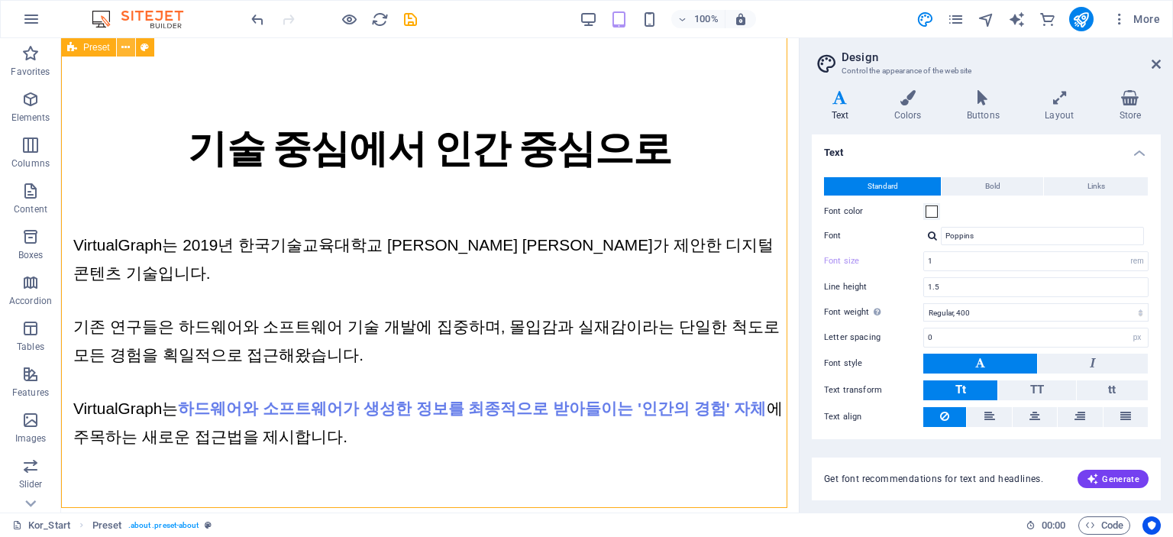
click at [125, 52] on icon at bounding box center [125, 48] width 8 height 16
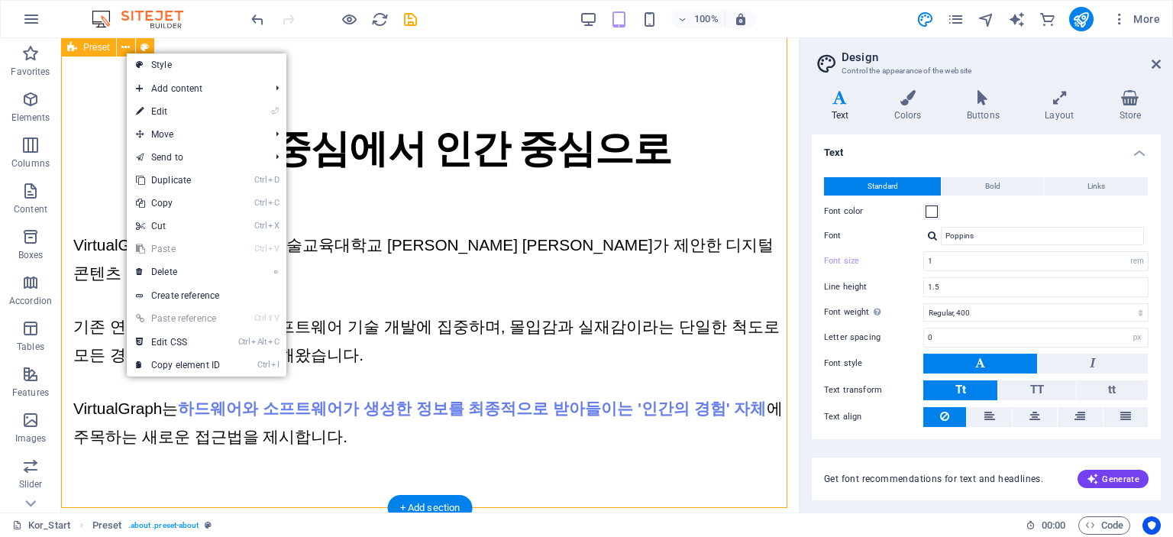
click at [383, 66] on div "기술 중심에서 인간 중심으로 VirtualGraph는 2019년 한국기술교육대학교 [PERSON_NAME] [PERSON_NAME]가 제안한 …" at bounding box center [430, 297] width 738 height 527
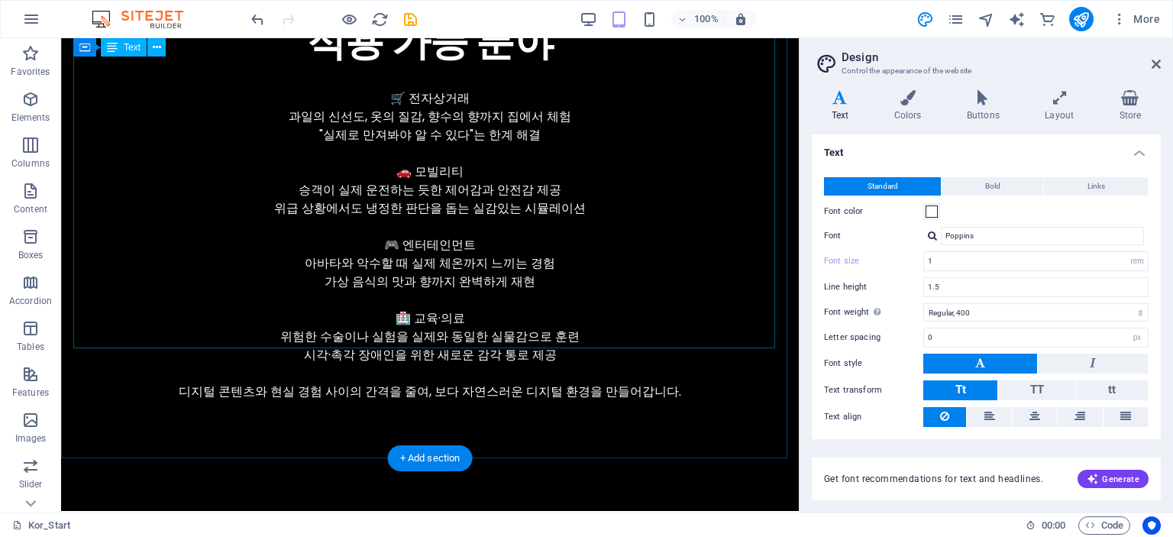
scroll to position [3132, 0]
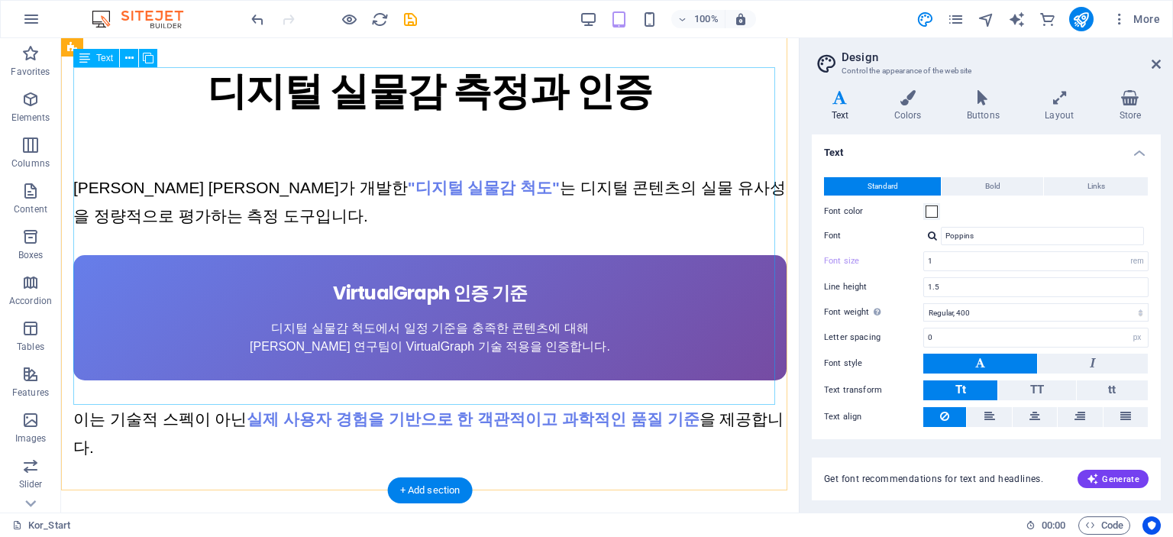
click at [490, 262] on div "[PERSON_NAME] [PERSON_NAME]가 개발한 "디지털 실물감 척도" 는 디지털 콘텐츠의 실물 유사성을 정량적으로 평가하는 측정 …" at bounding box center [429, 290] width 713 height 341
click at [548, 186] on div "[PERSON_NAME] [PERSON_NAME]가 개발한 "디지털 실물감 척도" 는 디지털 콘텐츠의 실물 유사성을 정량적으로 평가하는 측정 …" at bounding box center [429, 290] width 713 height 341
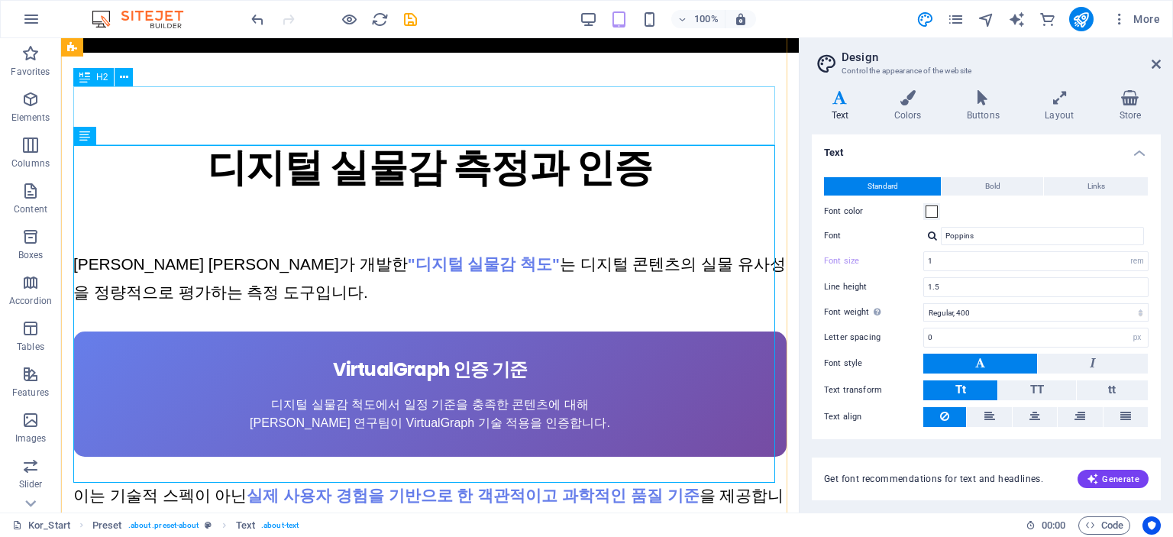
scroll to position [2903, 0]
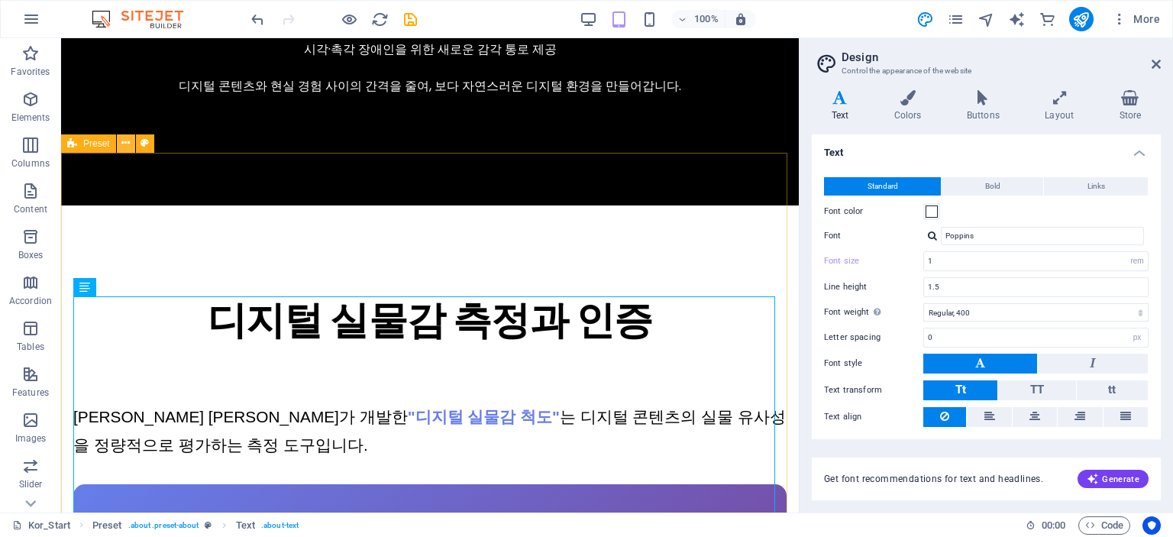
click at [131, 144] on button at bounding box center [126, 143] width 18 height 18
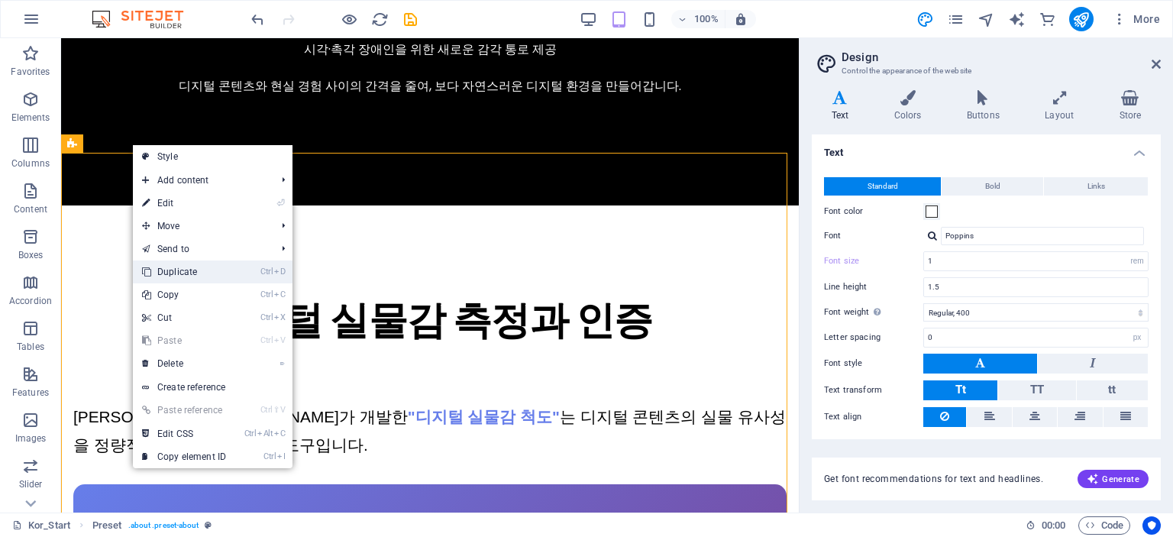
click at [184, 274] on link "Ctrl D Duplicate" at bounding box center [184, 271] width 102 height 23
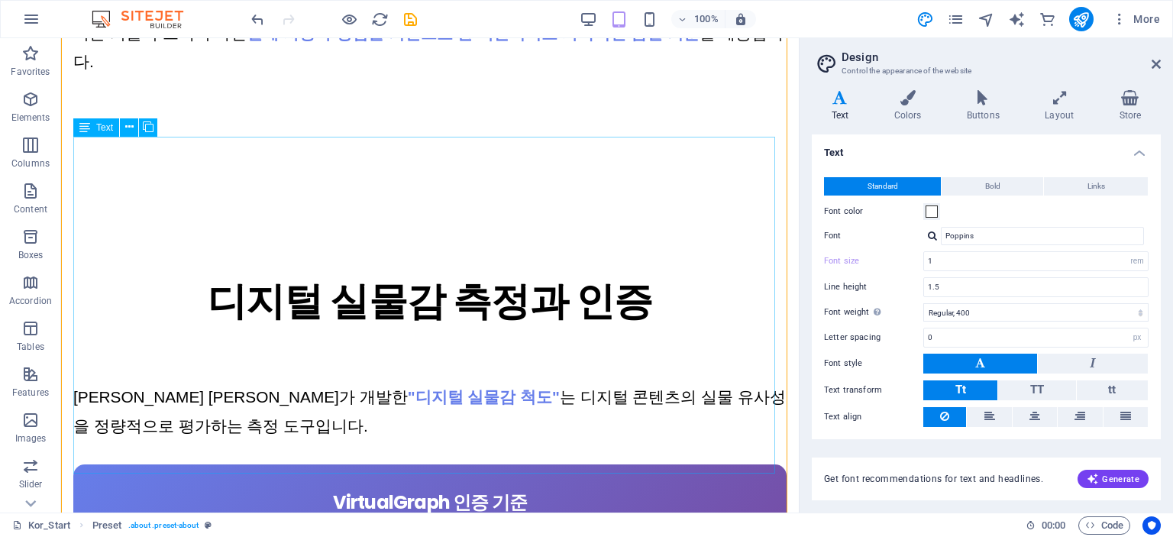
scroll to position [3630, 0]
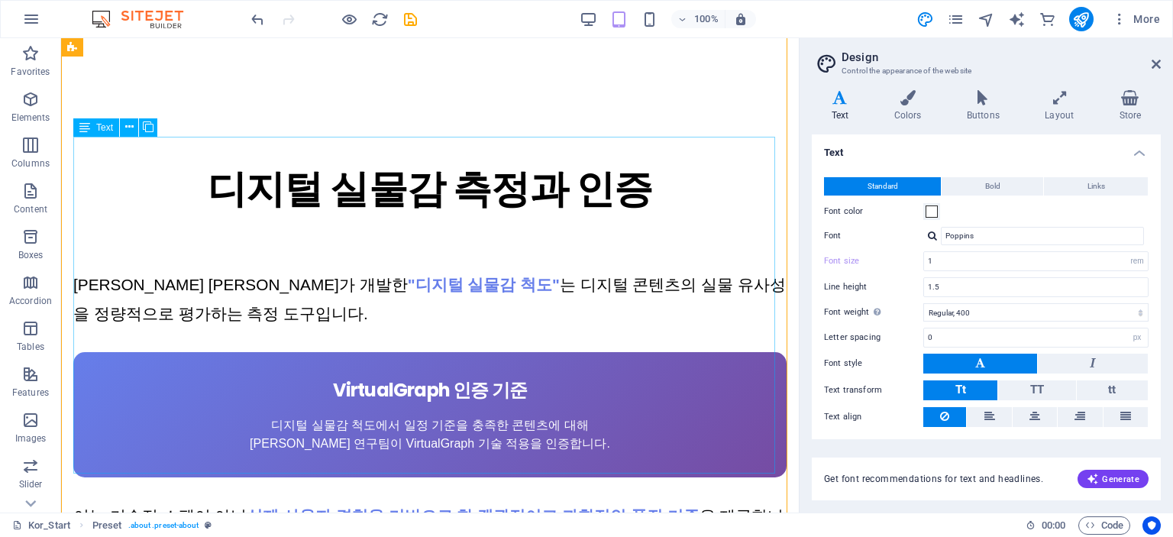
click at [587, 320] on div "[PERSON_NAME] [PERSON_NAME]가 개발한 "디지털 실물감 척도" 는 디지털 콘텐츠의 실물 유사성을 정량적으로 평가하는 측정 …" at bounding box center [429, 388] width 713 height 341
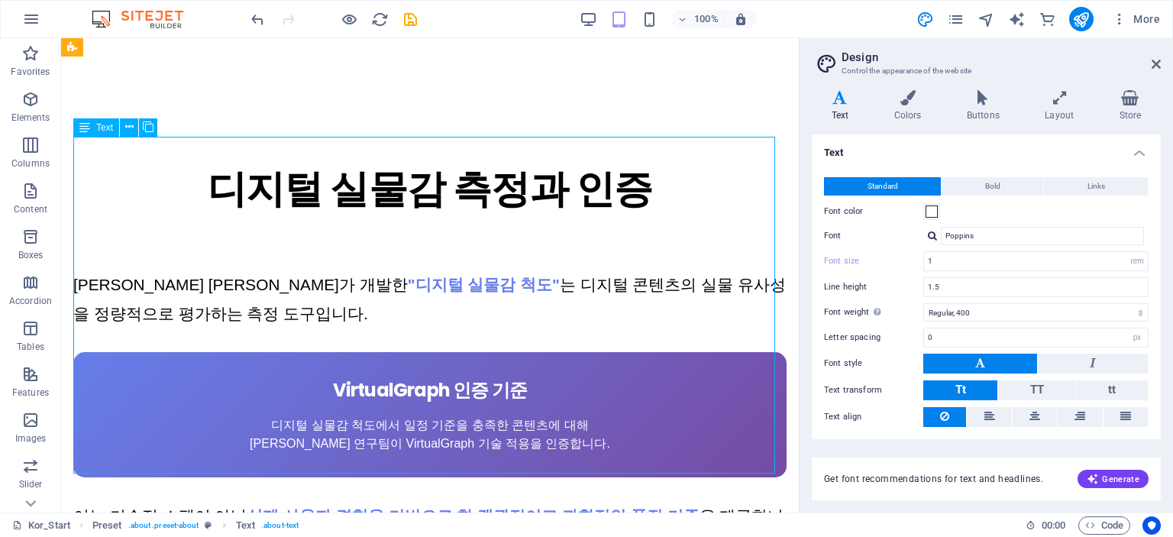
click at [592, 261] on div "[PERSON_NAME] [PERSON_NAME]가 개발한 "디지털 실물감 척도" 는 디지털 콘텐츠의 실물 유사성을 정량적으로 평가하는 측정 …" at bounding box center [429, 388] width 713 height 341
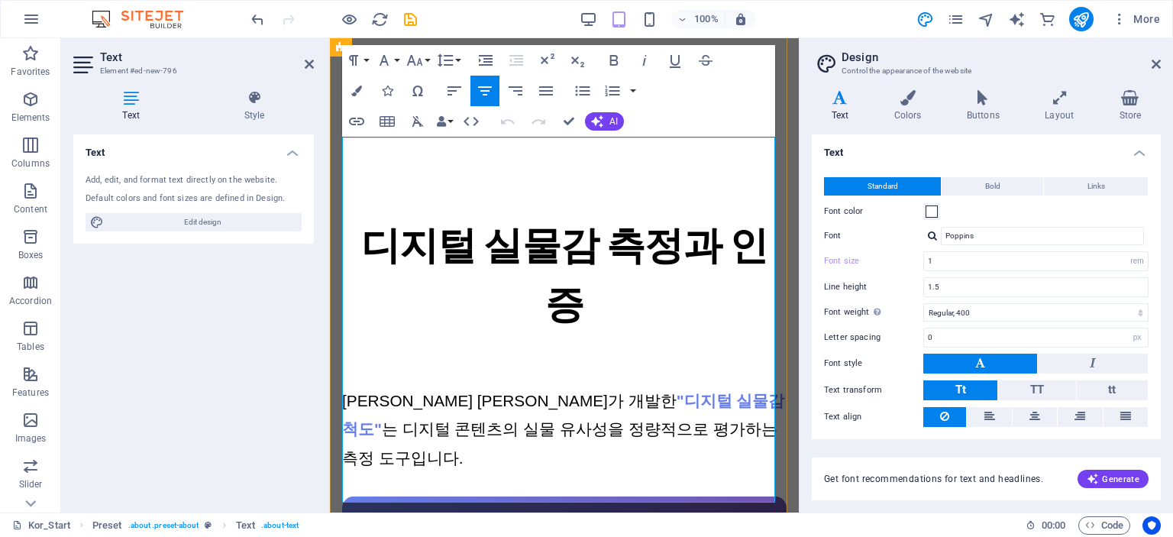
click at [454, 387] on p "[PERSON_NAME] [PERSON_NAME]가 개발한 "디지털 실물감 척도" 는 디지털 콘텐츠의 실물 유사성을 정량적으로 평가하는 측정 …" at bounding box center [564, 430] width 445 height 86
drag, startPoint x: 456, startPoint y: 255, endPoint x: 734, endPoint y: 391, distance: 309.5
click at [734, 391] on div "[PERSON_NAME] [PERSON_NAME]가 개발한 "디지털 실물감 척도" 는 디지털 콘텐츠의 실물 유사성을 정량적으로 평가하는 측정 …" at bounding box center [564, 518] width 445 height 370
click at [1074, 111] on h4 "Layout" at bounding box center [1063, 106] width 74 height 32
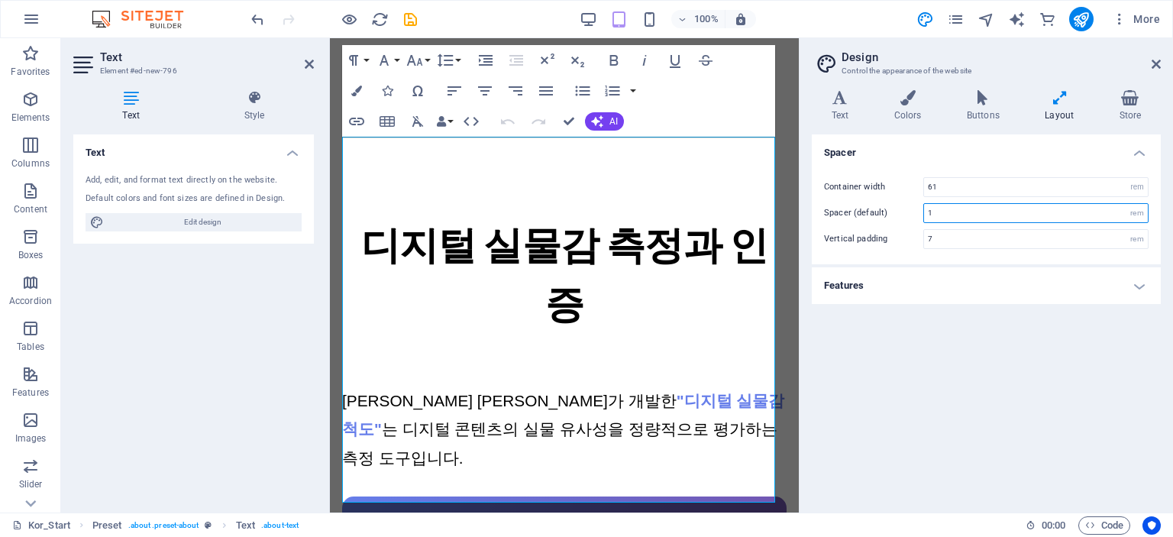
click at [1085, 215] on input "1" at bounding box center [1036, 213] width 224 height 18
click at [1027, 241] on input "7" at bounding box center [1036, 239] width 224 height 18
type input "1"
click at [975, 112] on h4 "Buttons" at bounding box center [986, 106] width 78 height 32
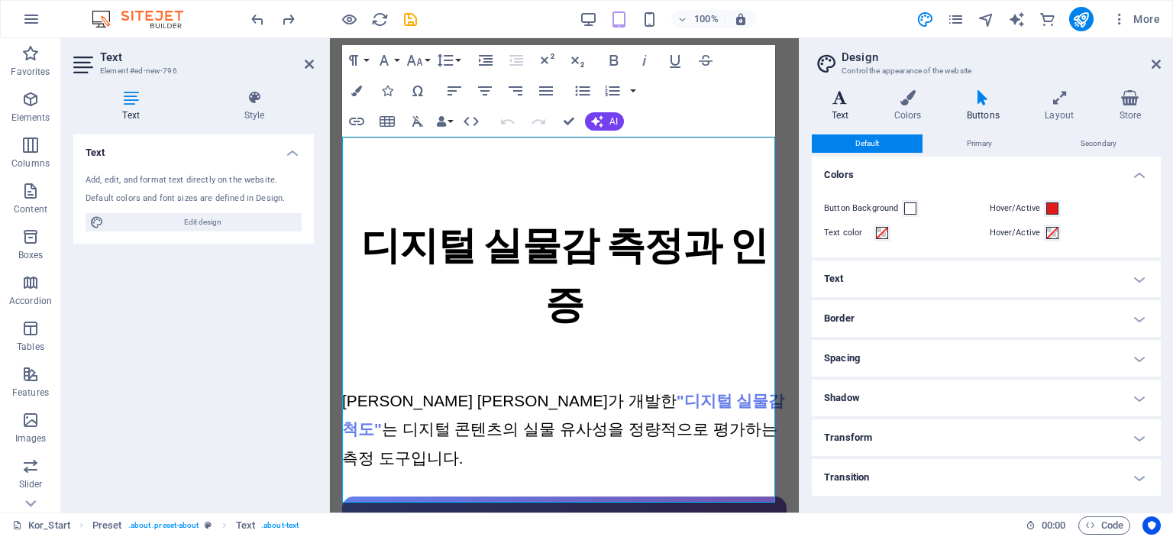
click at [869, 111] on h4 "Text" at bounding box center [843, 106] width 63 height 32
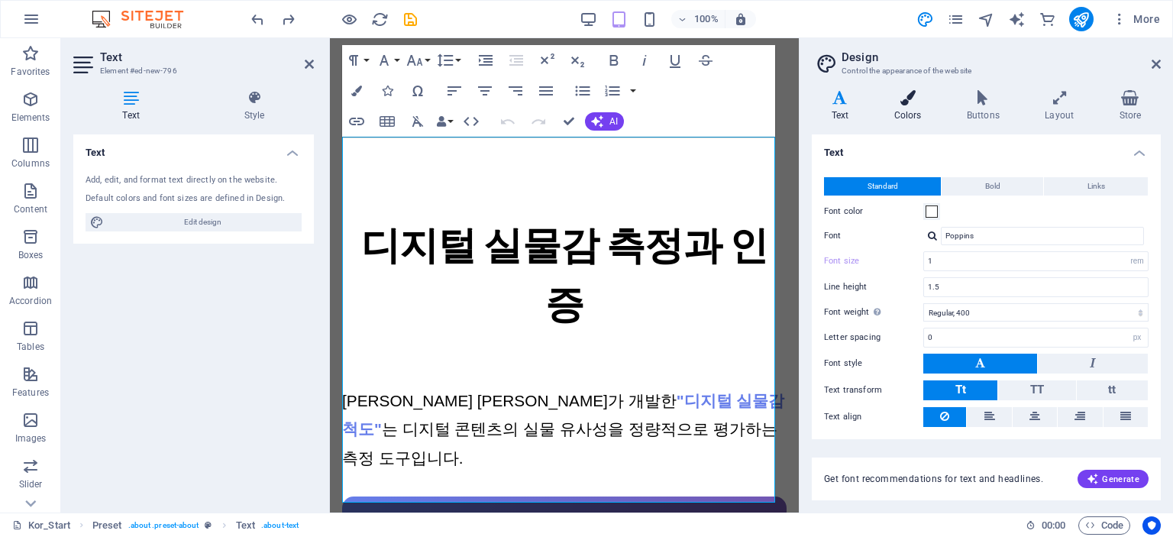
click at [899, 105] on h4 "Colors" at bounding box center [911, 106] width 73 height 32
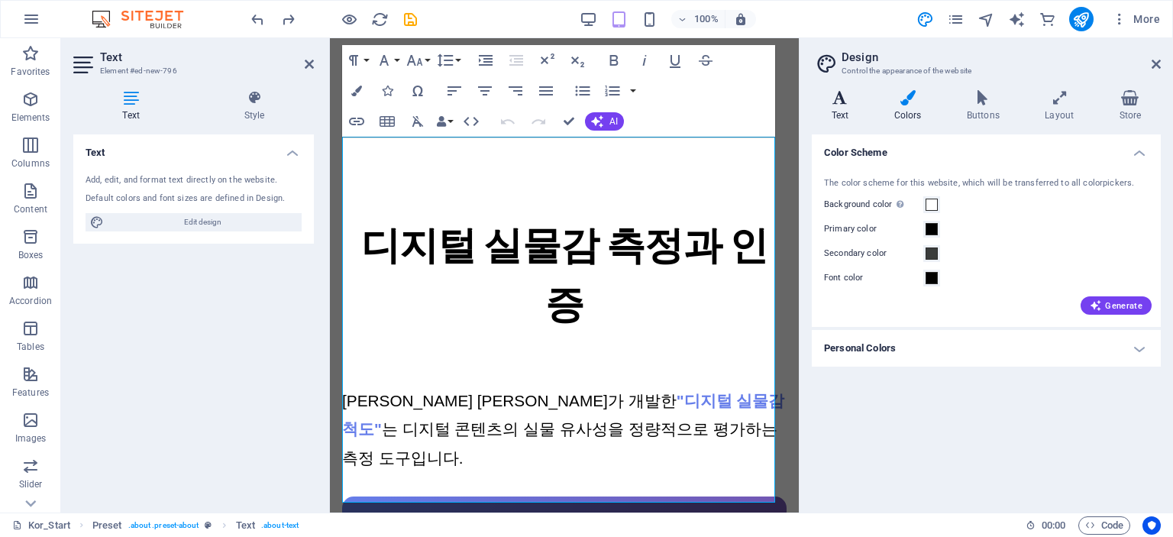
click at [861, 105] on h4 "Text" at bounding box center [843, 106] width 63 height 32
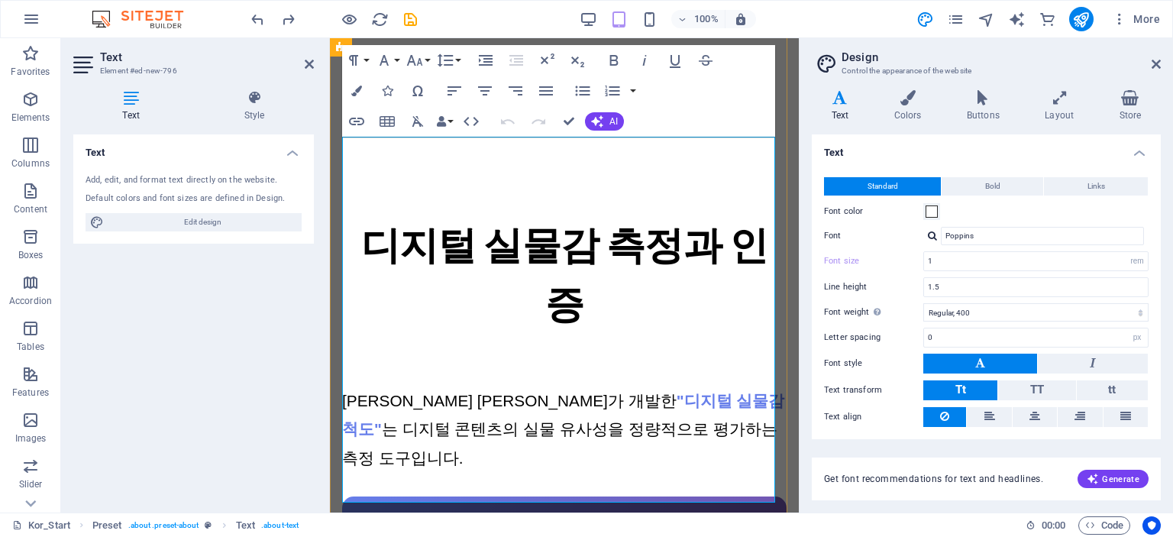
click at [500, 392] on span ""디지털 실물감 척도"" at bounding box center [563, 415] width 442 height 46
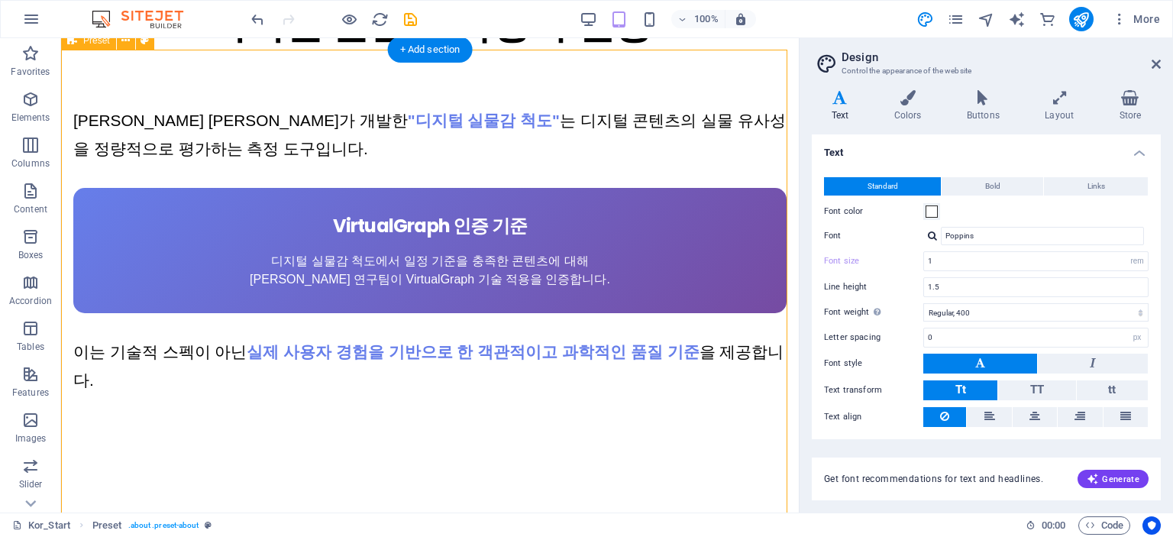
scroll to position [3659, 0]
